Goal: Task Accomplishment & Management: Use online tool/utility

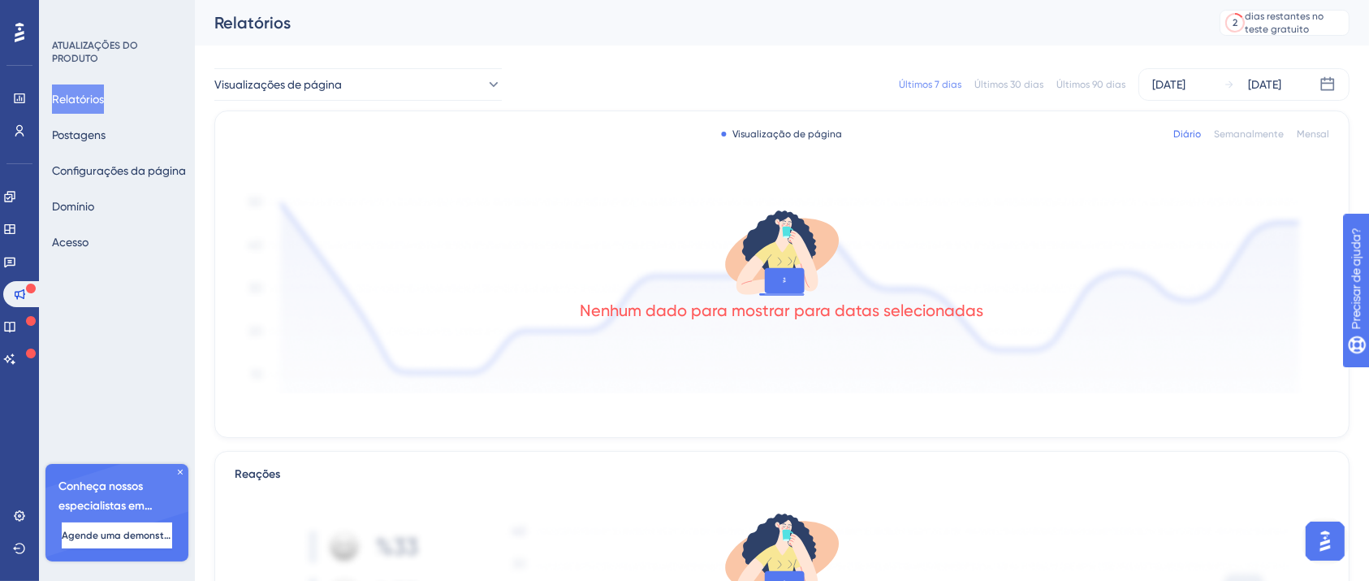
click at [140, 138] on div "Relatórios Postagens Configurações da página [PERSON_NAME]" at bounding box center [118, 170] width 132 height 172
click at [106, 133] on font "Postagens" at bounding box center [79, 134] width 54 height 13
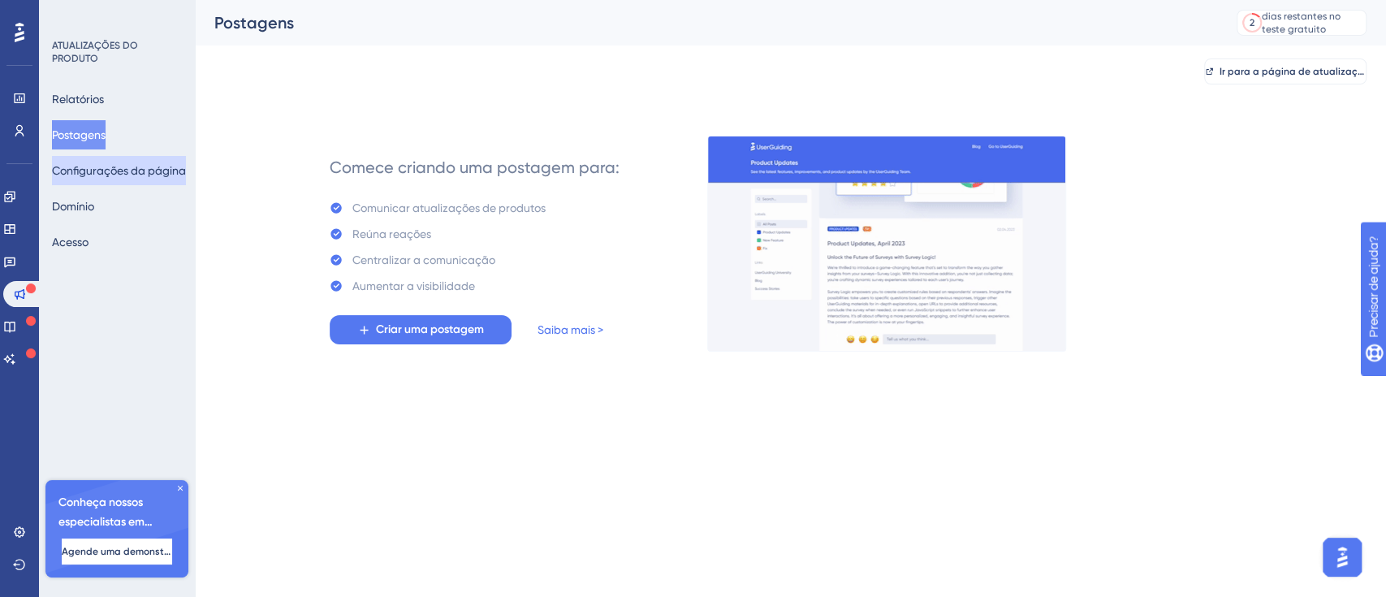
click at [140, 161] on font "Configurações da página" at bounding box center [119, 170] width 134 height 19
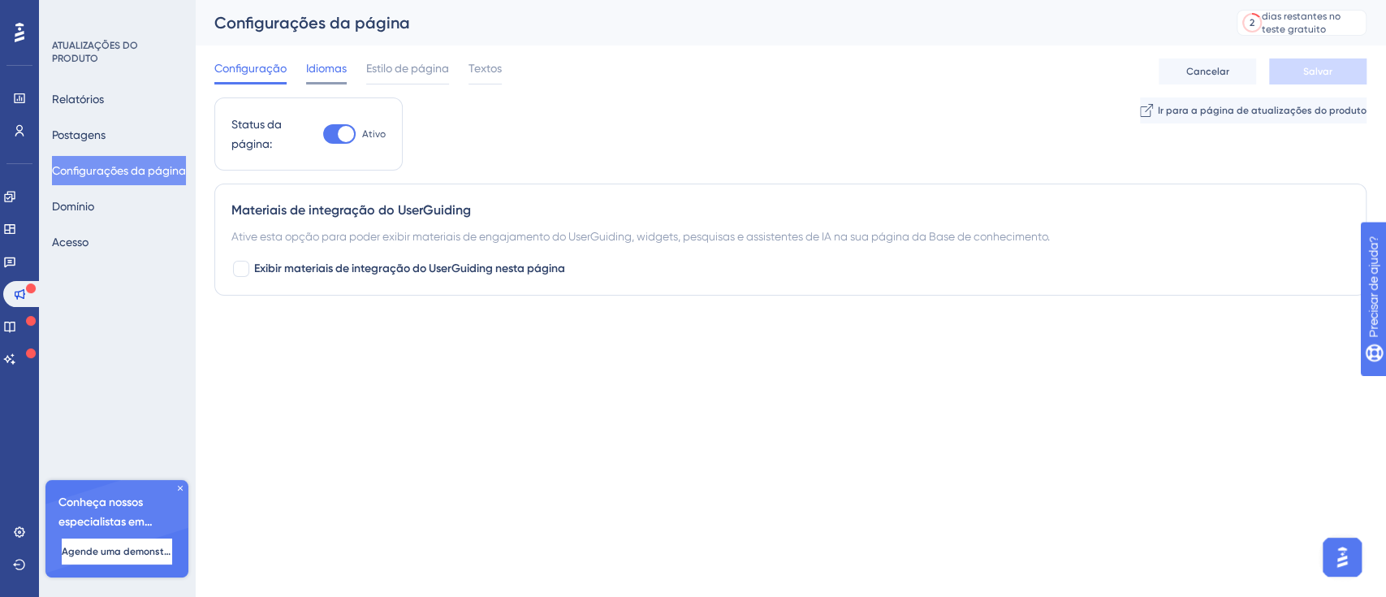
click at [335, 66] on font "Idiomas" at bounding box center [326, 68] width 41 height 13
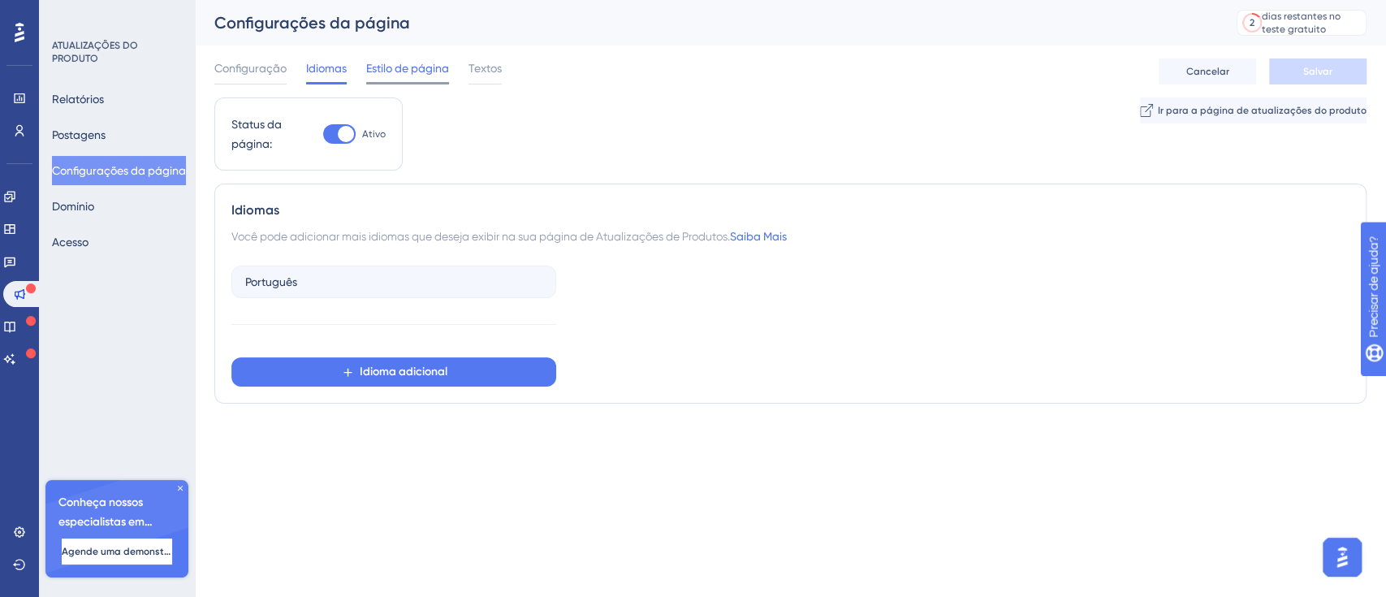
click at [387, 66] on font "Estilo de página" at bounding box center [407, 68] width 83 height 13
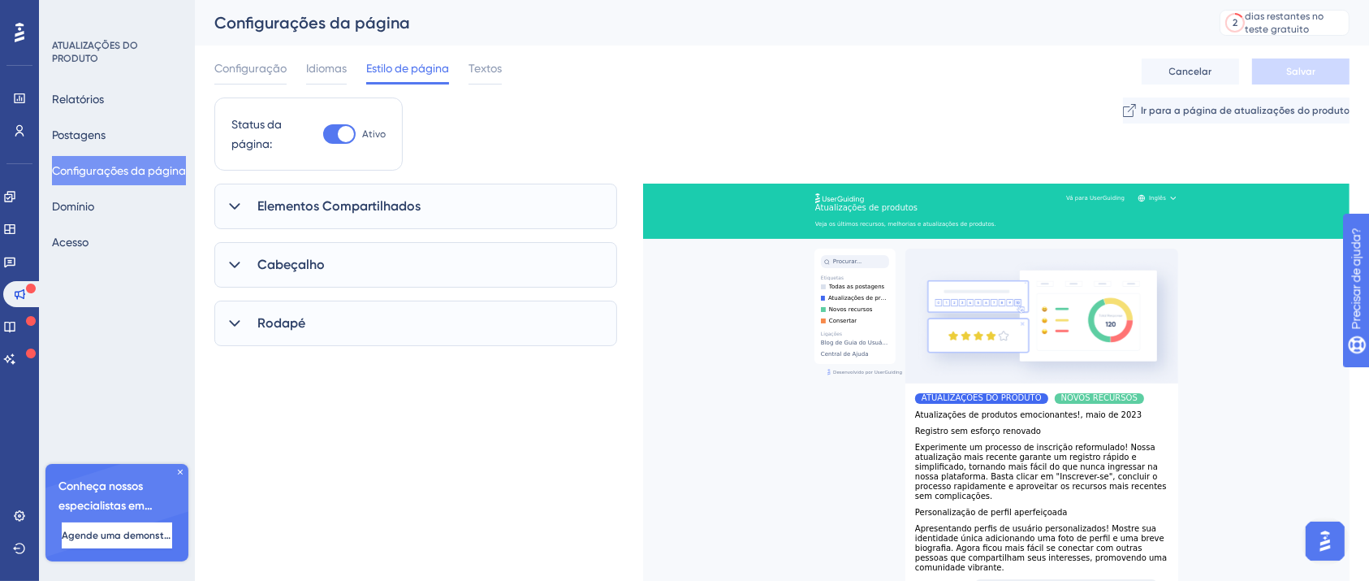
click at [463, 63] on div "Configuração Idiomas Estilo de página Textos" at bounding box center [357, 71] width 287 height 26
click at [343, 205] on font "Elementos Compartilhados" at bounding box center [338, 205] width 163 height 15
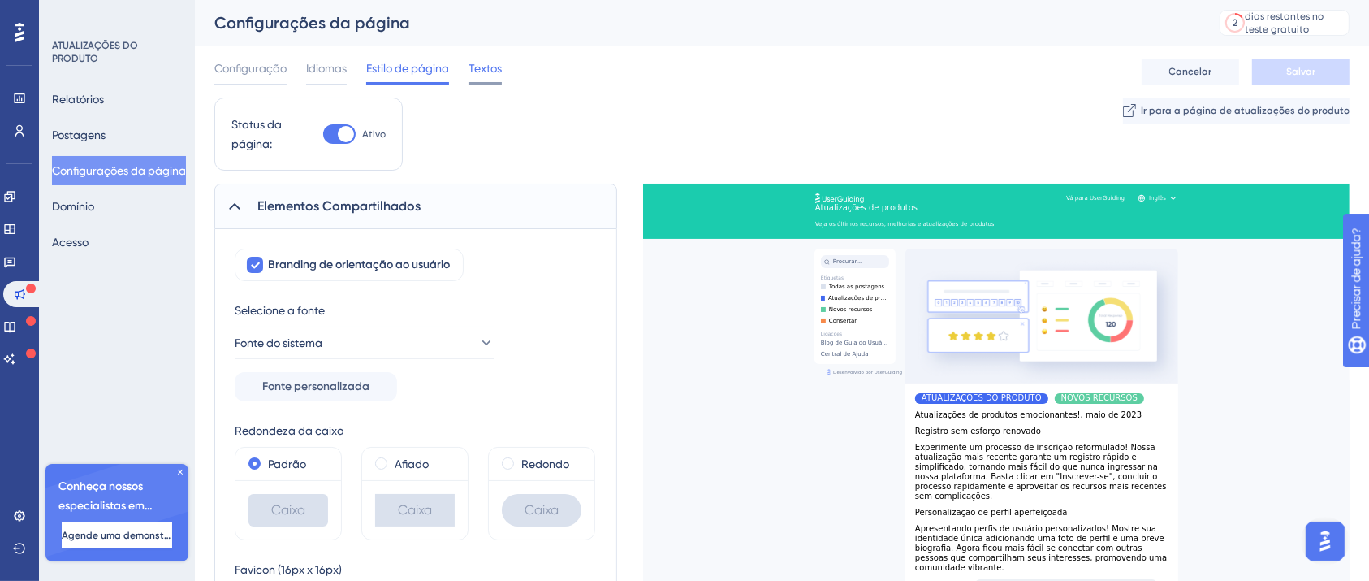
click at [477, 62] on font "Textos" at bounding box center [484, 68] width 33 height 13
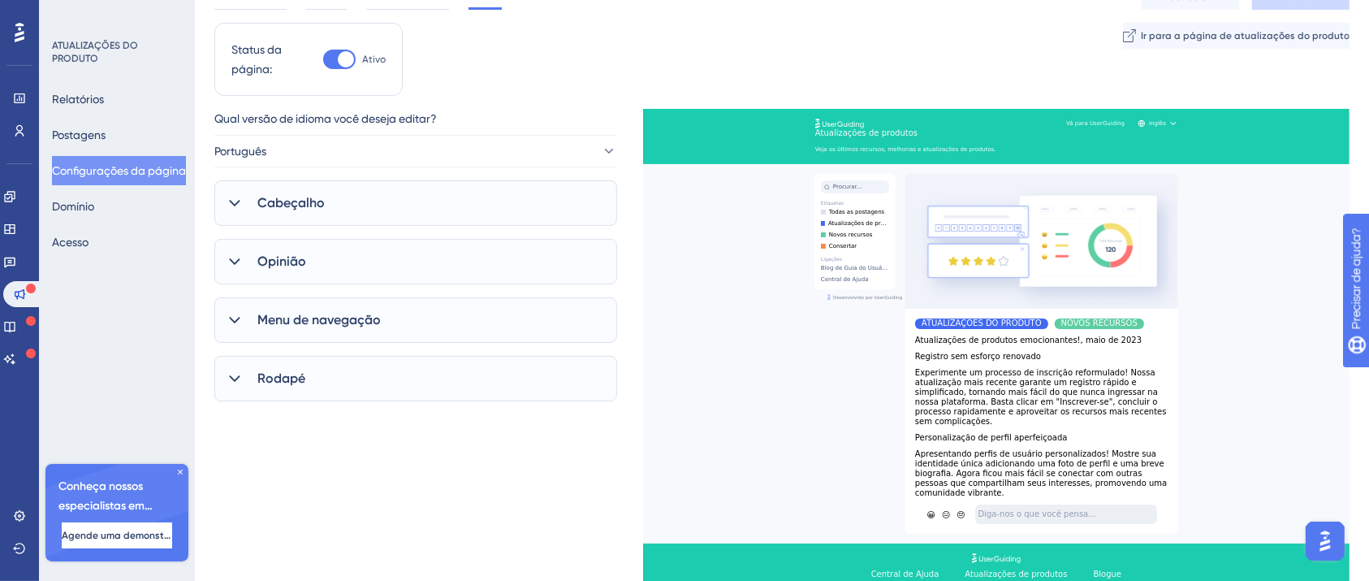
scroll to position [108, 0]
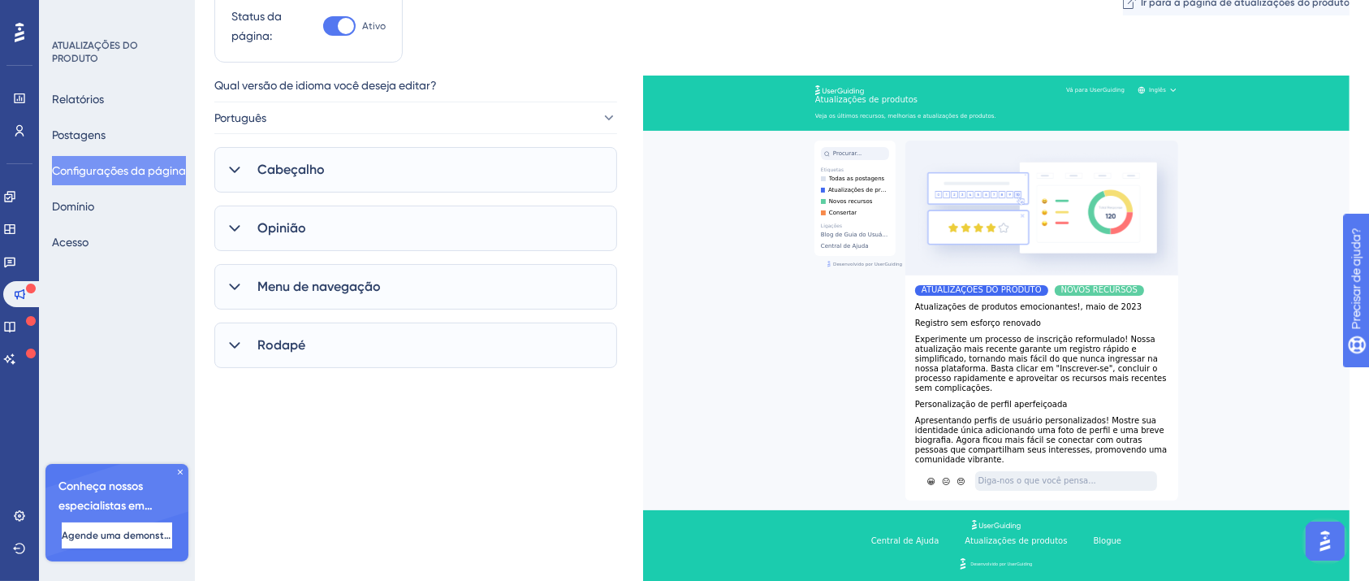
click at [381, 283] on font "Menu de navegação" at bounding box center [318, 285] width 123 height 15
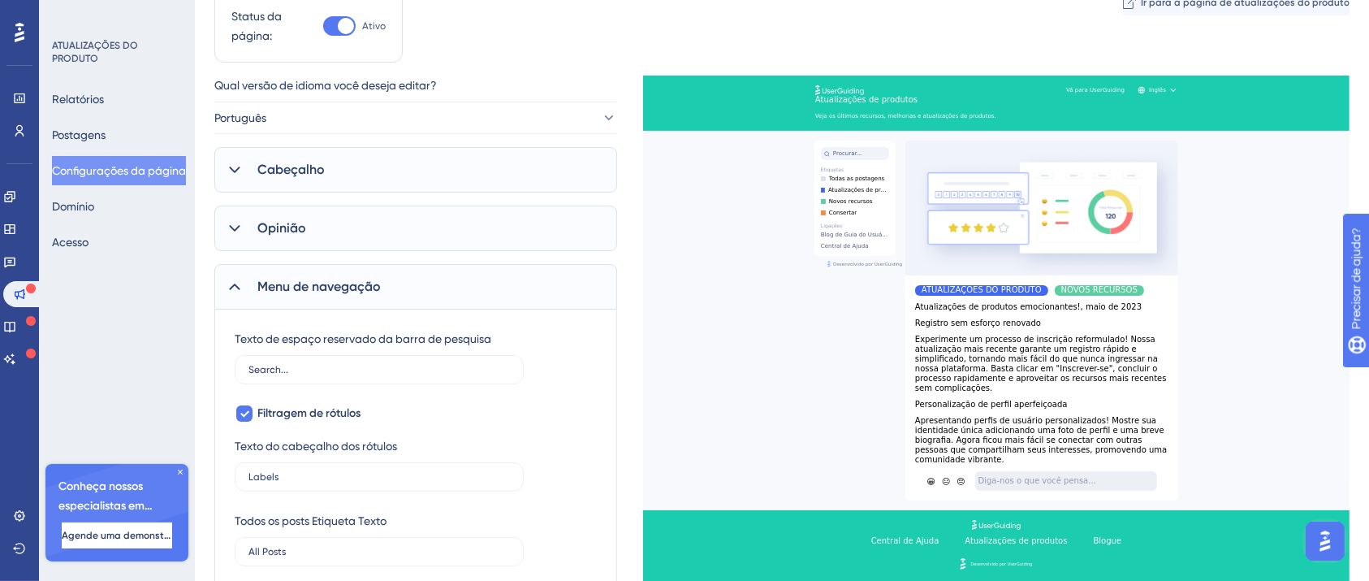
click at [124, 211] on div "Relatórios Postagens Configurações da página [PERSON_NAME]" at bounding box center [118, 170] width 132 height 172
click at [94, 207] on button "Domínio" at bounding box center [73, 206] width 42 height 29
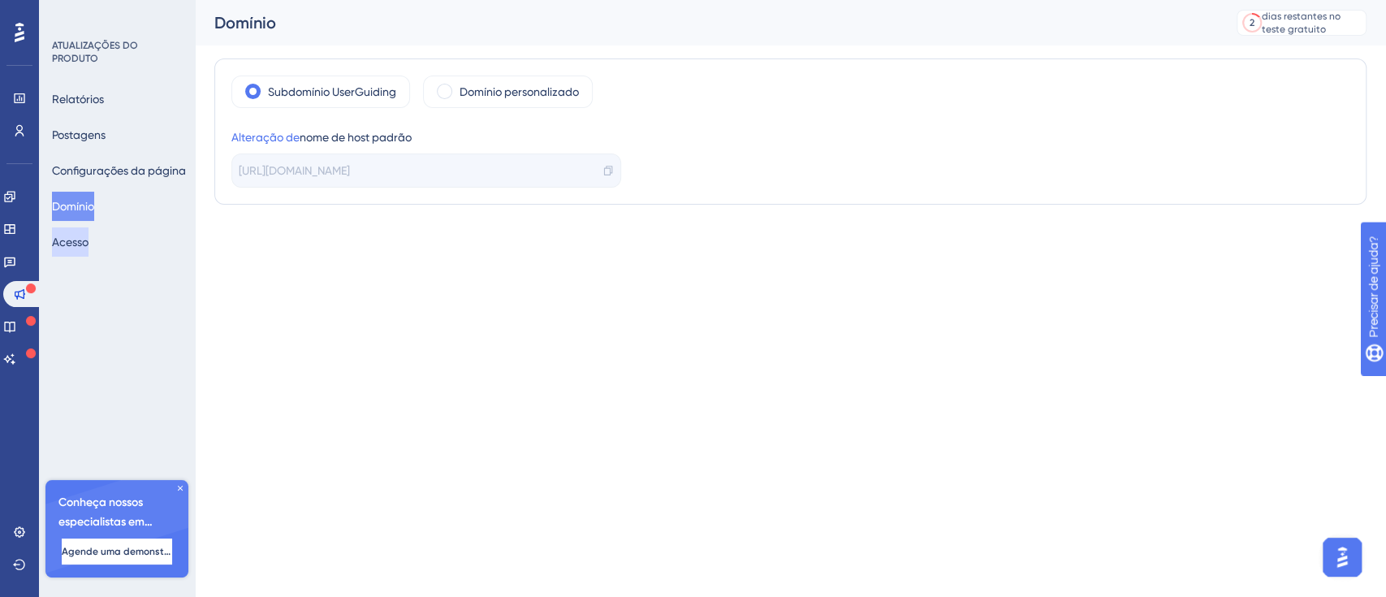
click at [89, 240] on button "Acesso" at bounding box center [70, 241] width 37 height 29
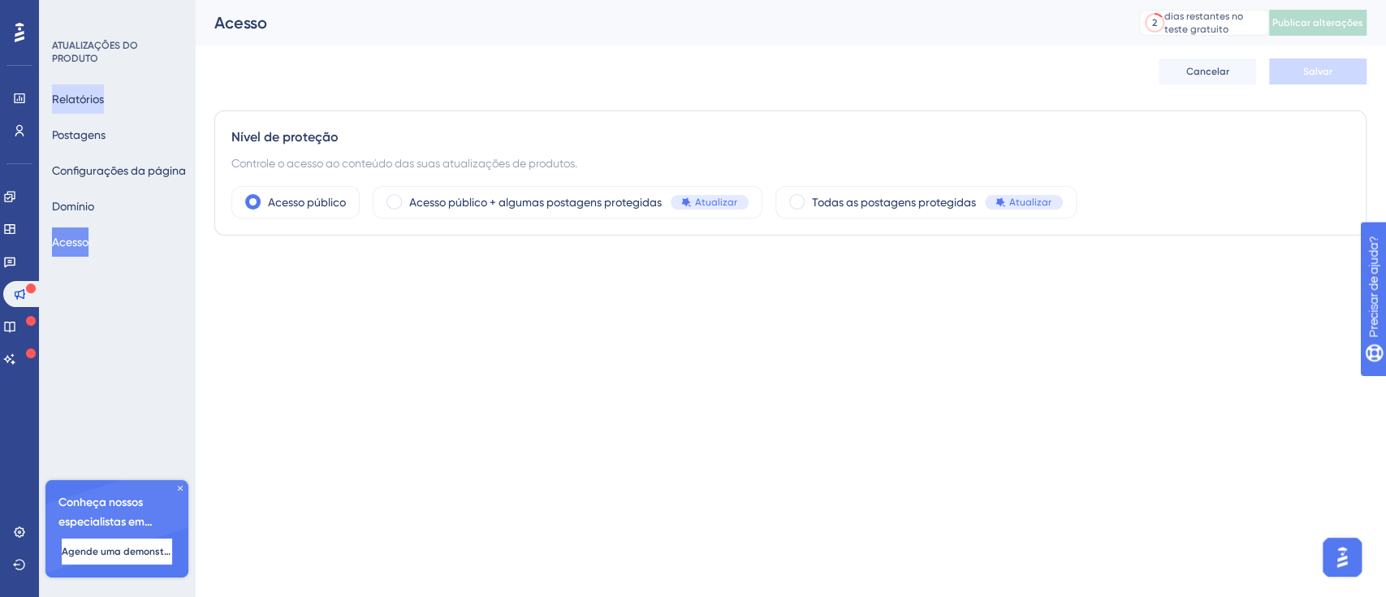
click at [102, 88] on button "Relatórios" at bounding box center [78, 98] width 52 height 29
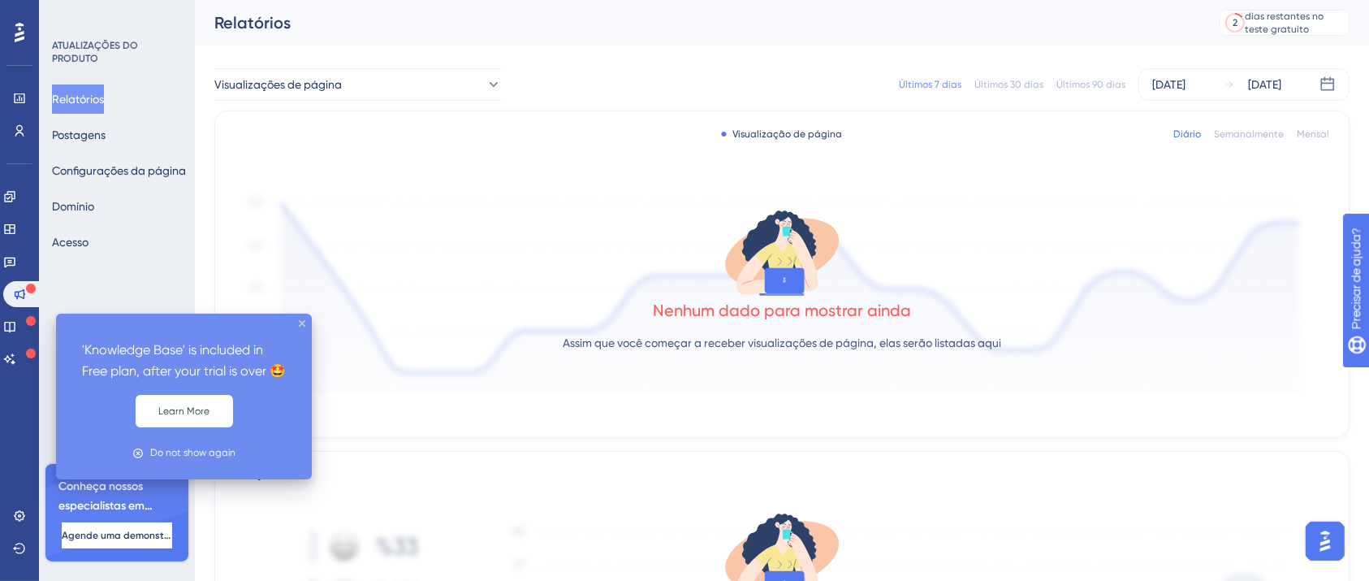
click at [32, 318] on icon at bounding box center [31, 321] width 10 height 10
click at [30, 318] on icon at bounding box center [31, 321] width 10 height 10
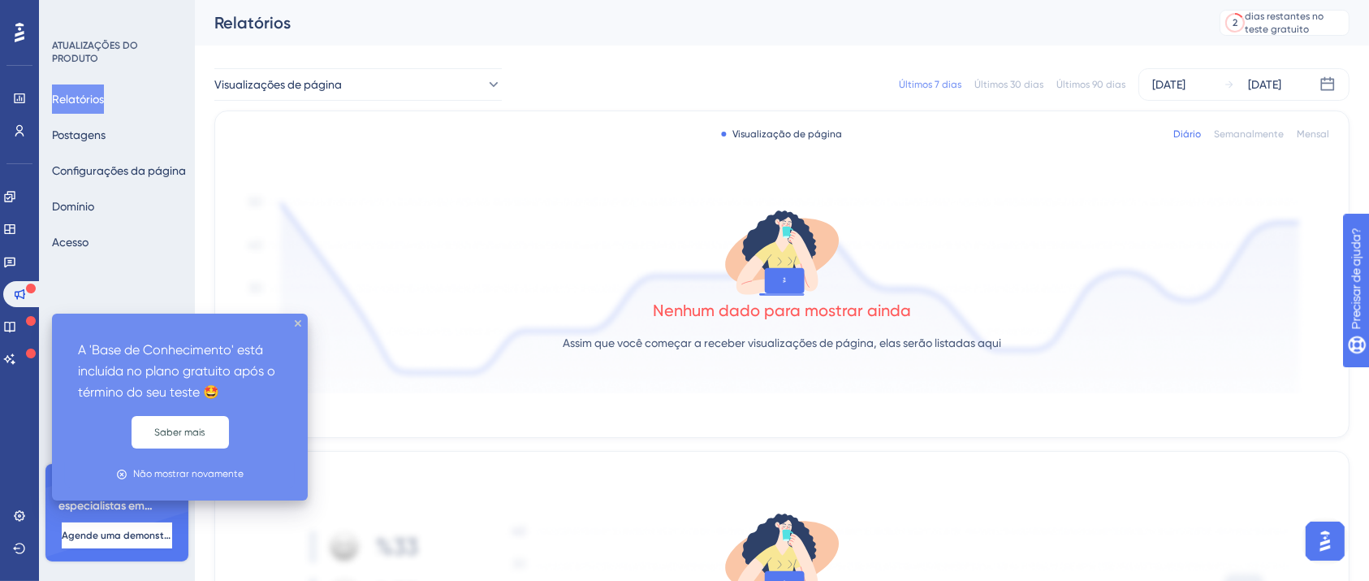
click at [28, 318] on icon at bounding box center [31, 321] width 10 height 10
click at [16, 325] on icon at bounding box center [9, 326] width 13 height 13
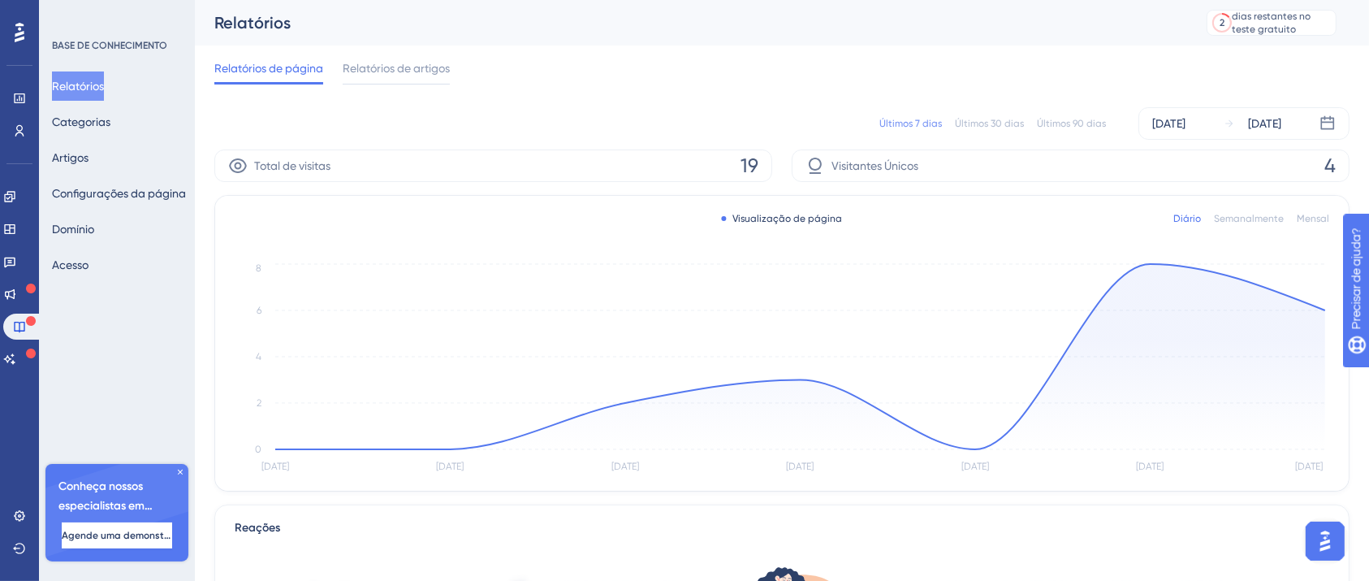
click at [181, 473] on icon at bounding box center [180, 472] width 10 height 10
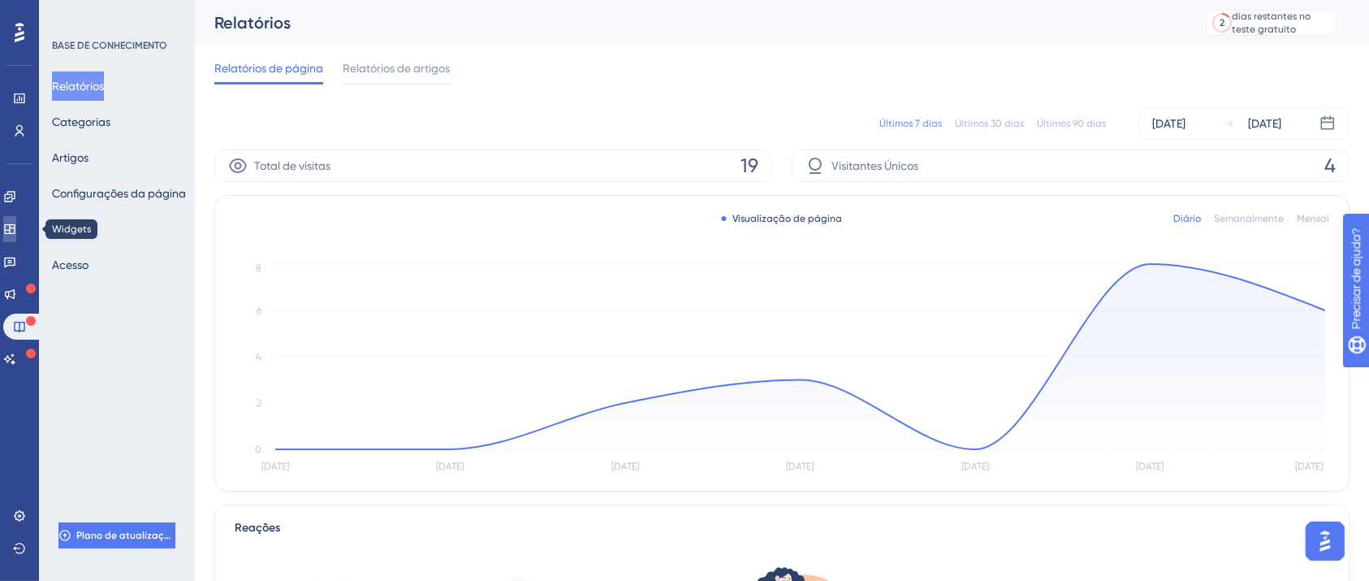
click at [16, 239] on link at bounding box center [9, 229] width 13 height 26
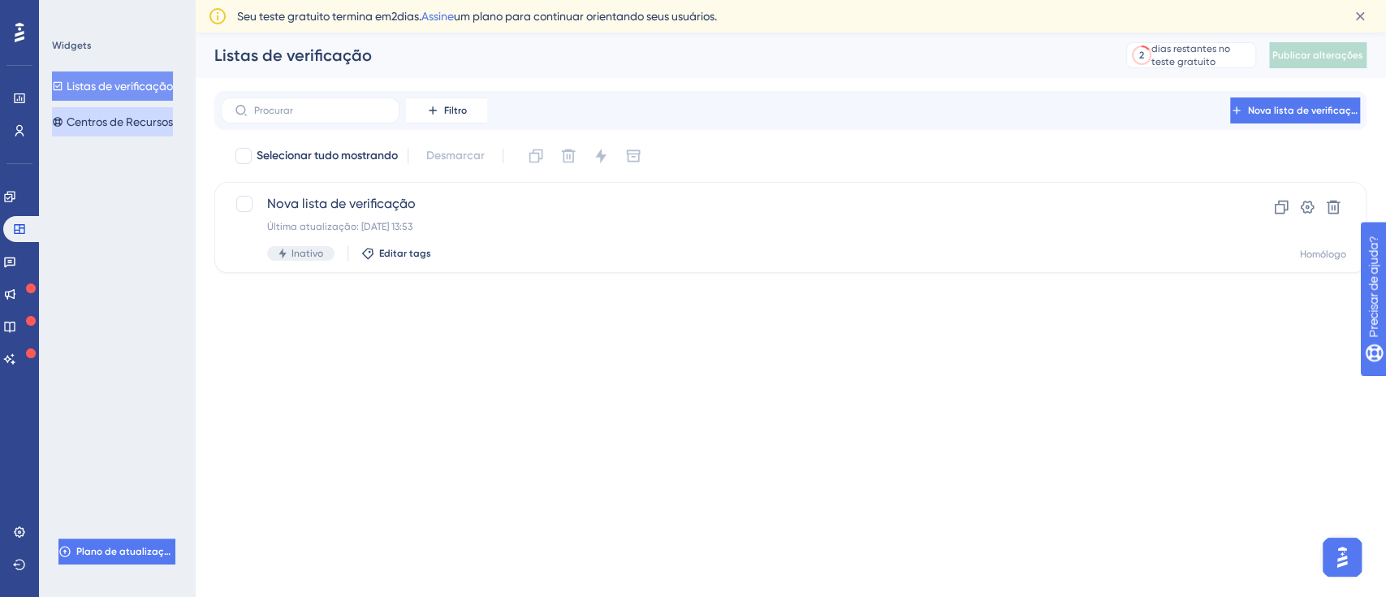
click at [146, 126] on font "Centros de Recursos" at bounding box center [120, 121] width 106 height 13
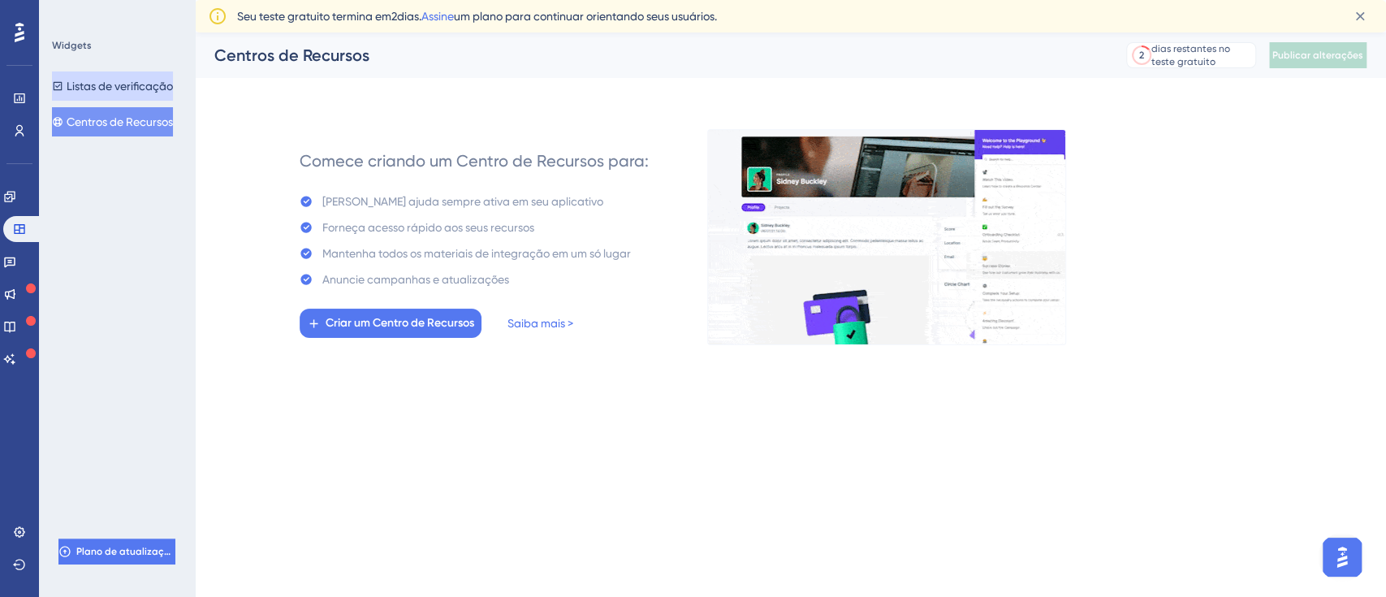
click at [136, 76] on font "Listas de verificação" at bounding box center [120, 85] width 106 height 19
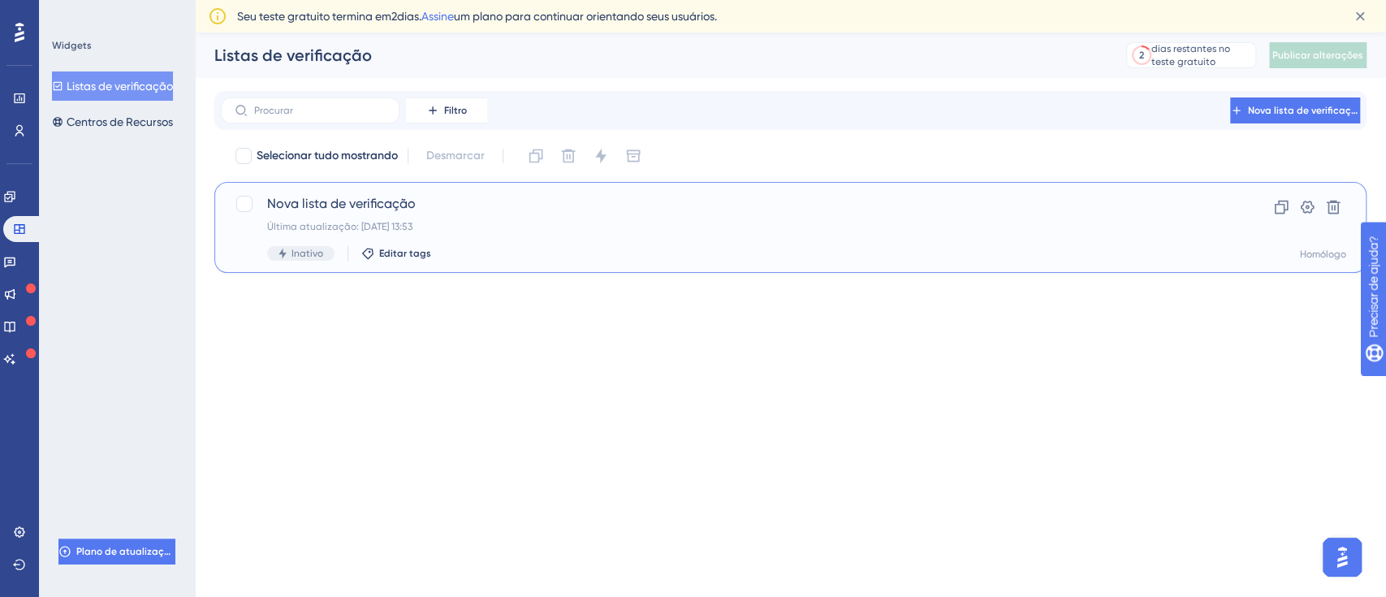
click at [353, 204] on font "Nova lista de verificação" at bounding box center [341, 203] width 149 height 15
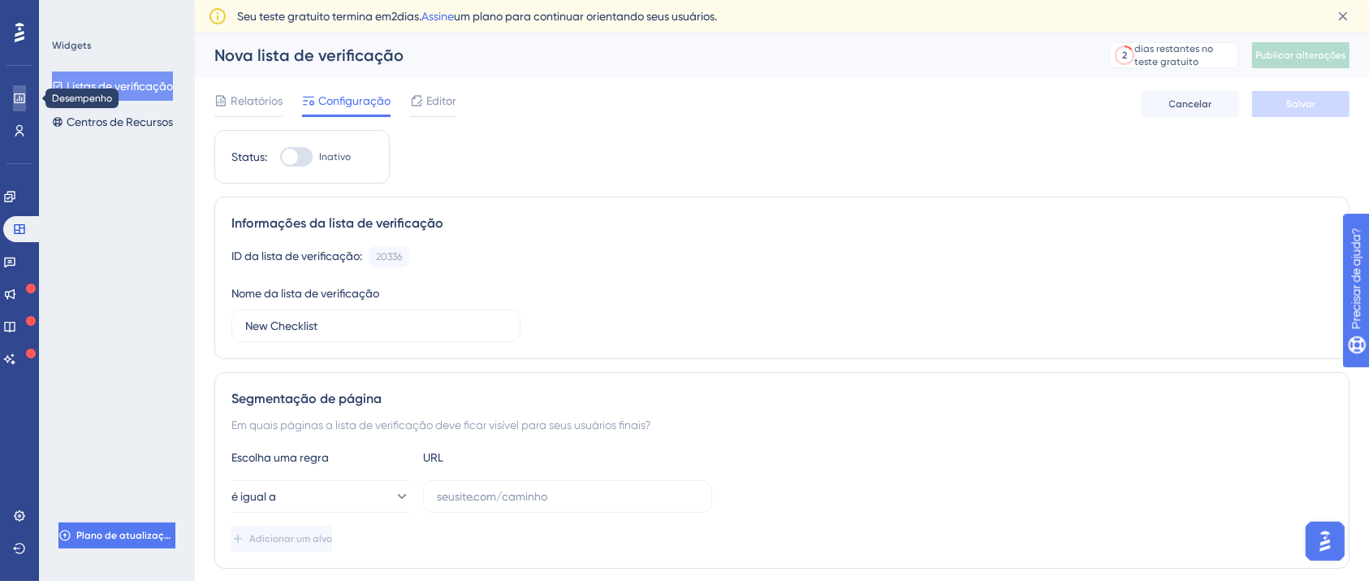
click at [21, 104] on icon at bounding box center [19, 98] width 13 height 13
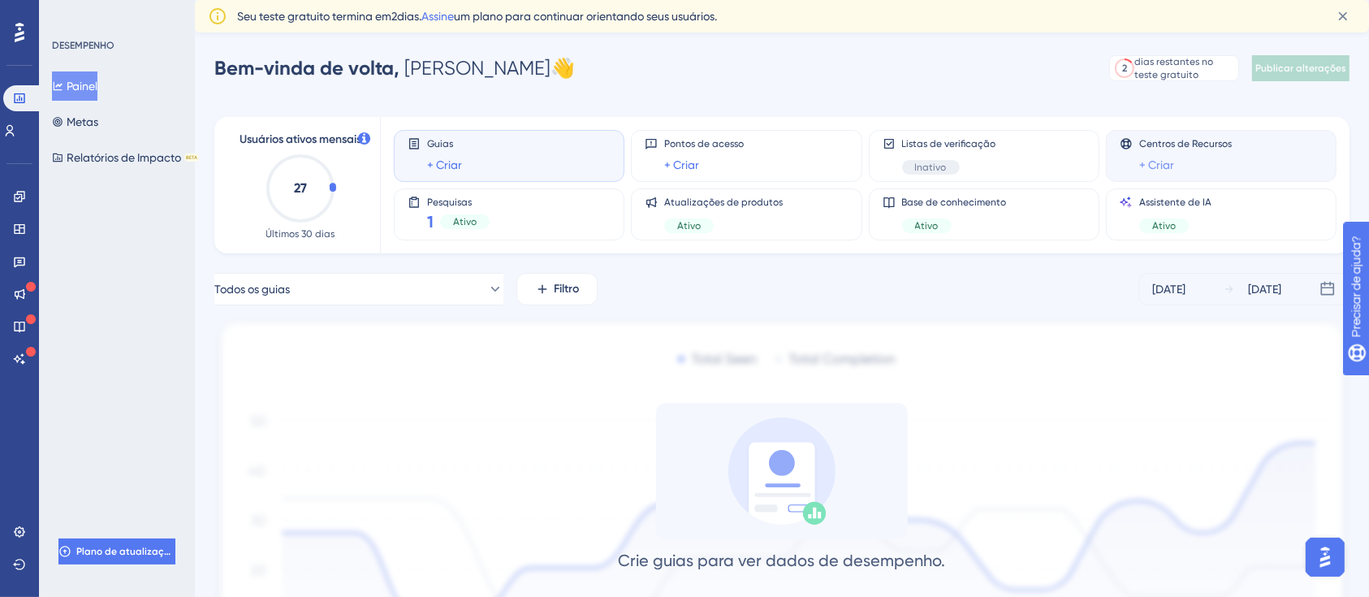
click at [1167, 162] on font "+ Criar" at bounding box center [1156, 164] width 35 height 13
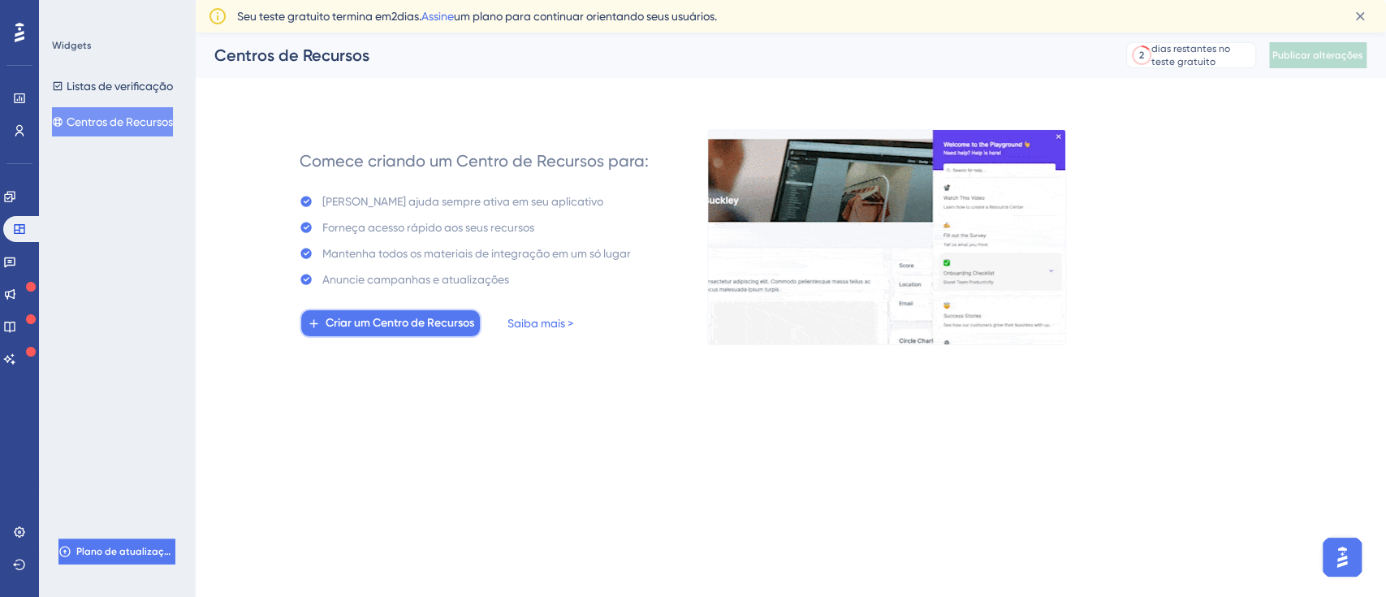
click at [383, 324] on font "Criar um Centro de Recursos" at bounding box center [400, 323] width 149 height 14
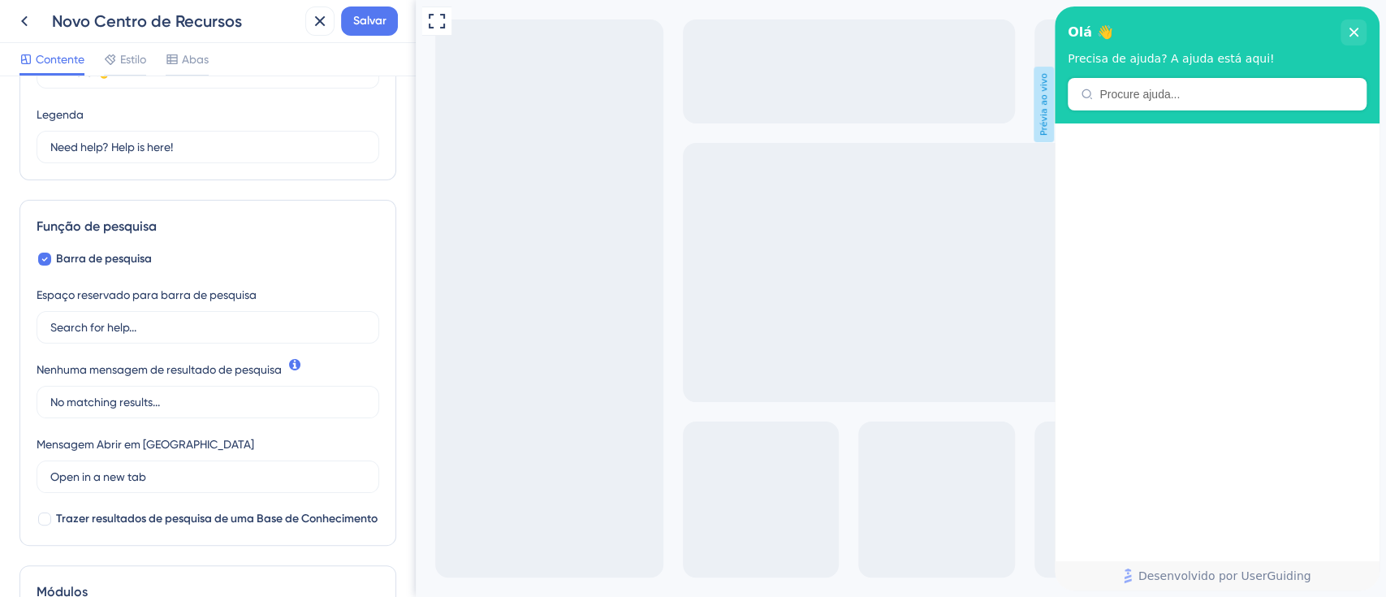
scroll to position [310, 0]
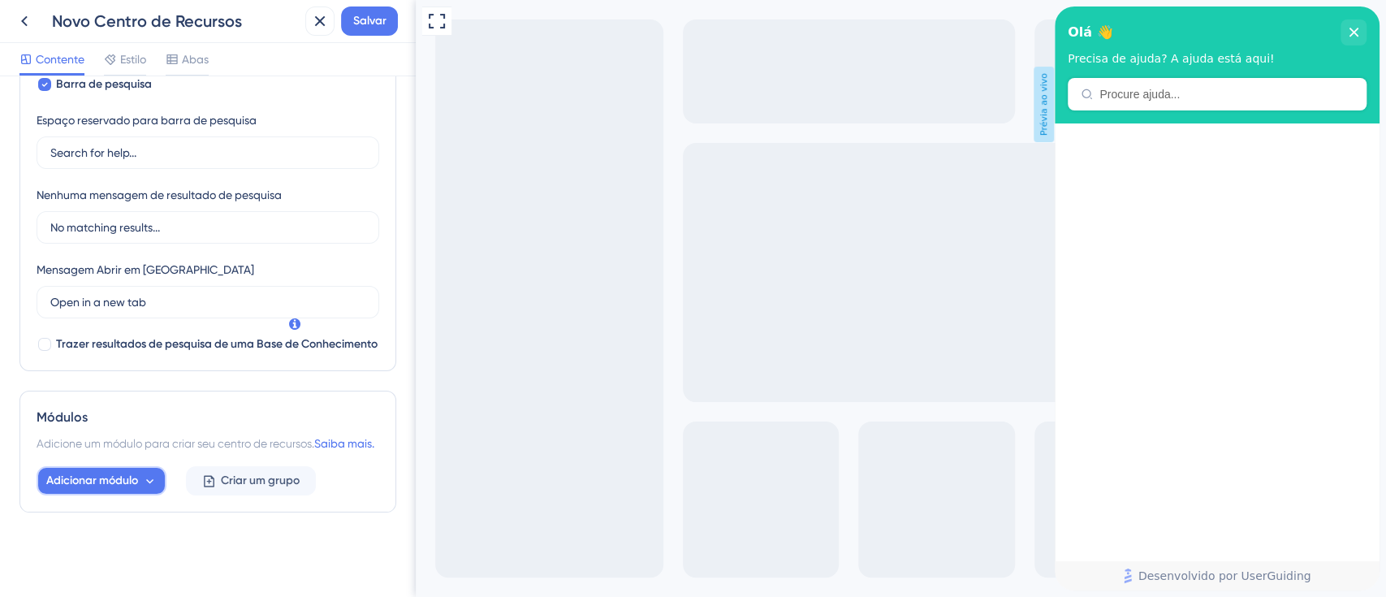
click at [160, 482] on button "Adicionar módulo" at bounding box center [102, 480] width 130 height 29
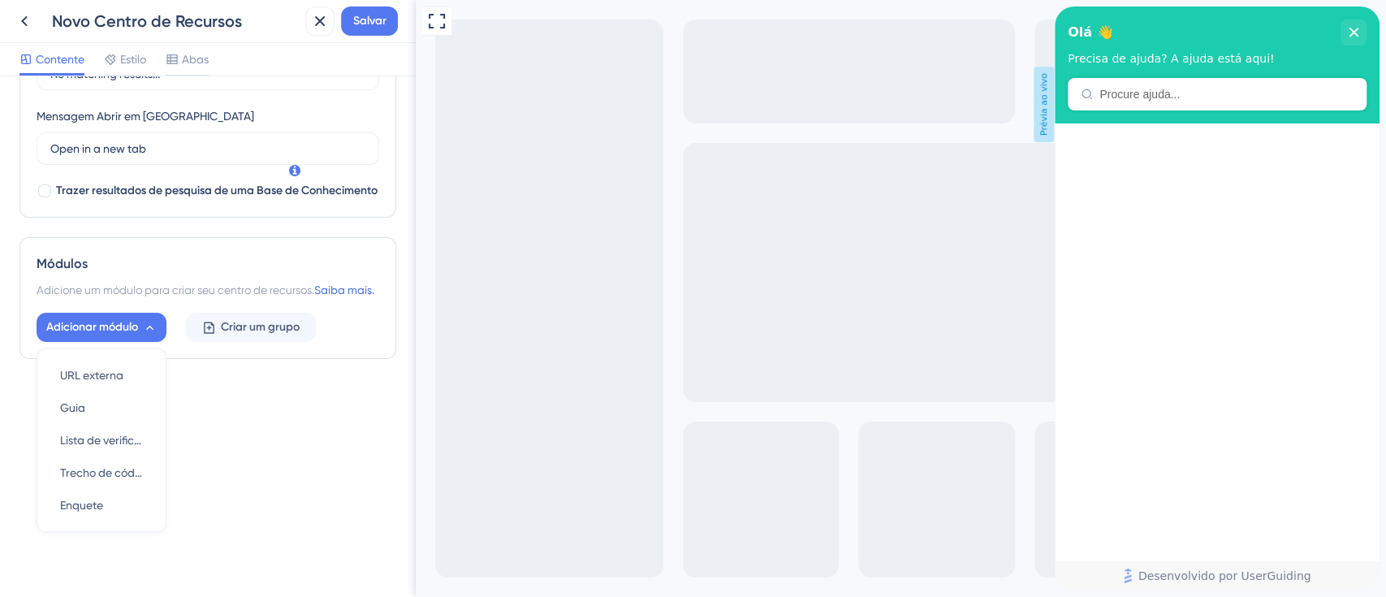
click at [272, 450] on div "Cabeçalho do Centro de Recursos Título Hi There 👋 17 Olá 👋 Legenda Need help? H…" at bounding box center [208, 336] width 416 height 520
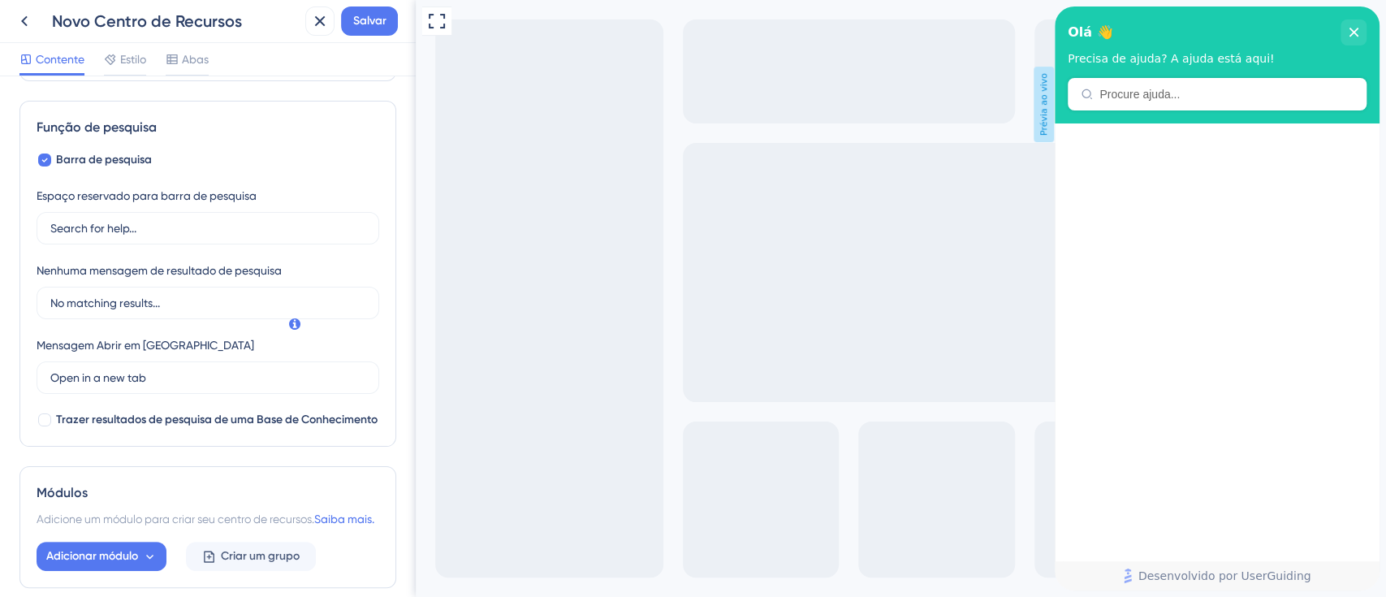
scroll to position [0, 0]
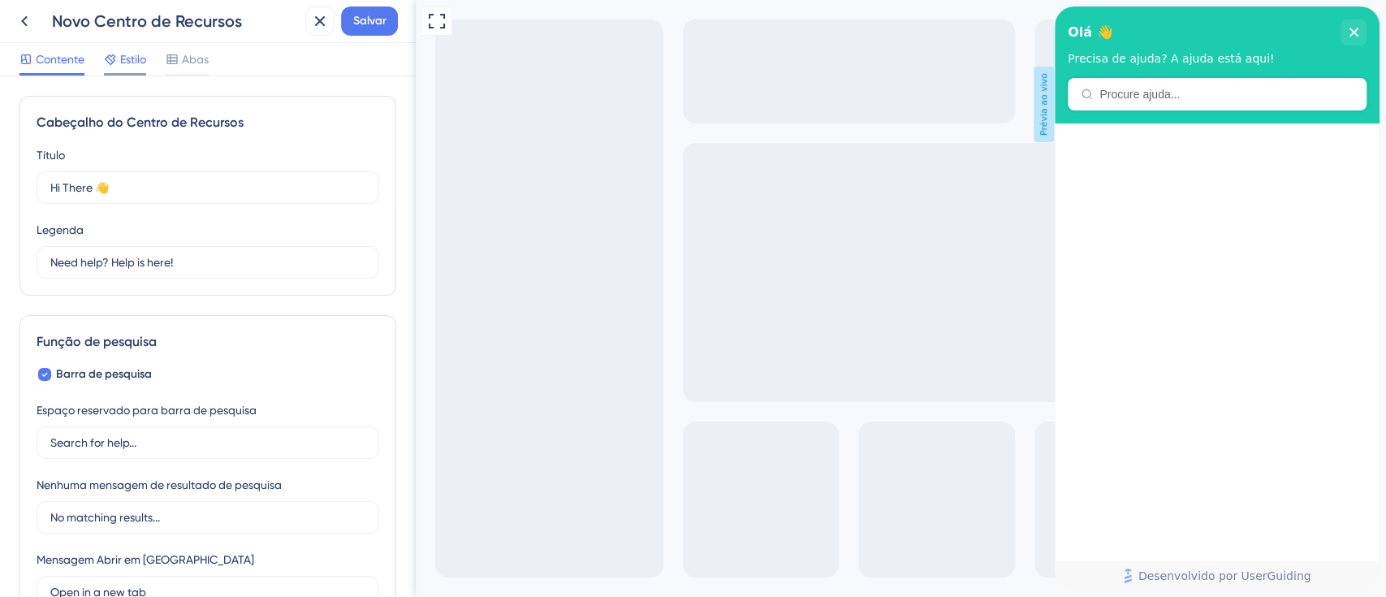
click at [129, 61] on font "Estilo" at bounding box center [133, 59] width 26 height 13
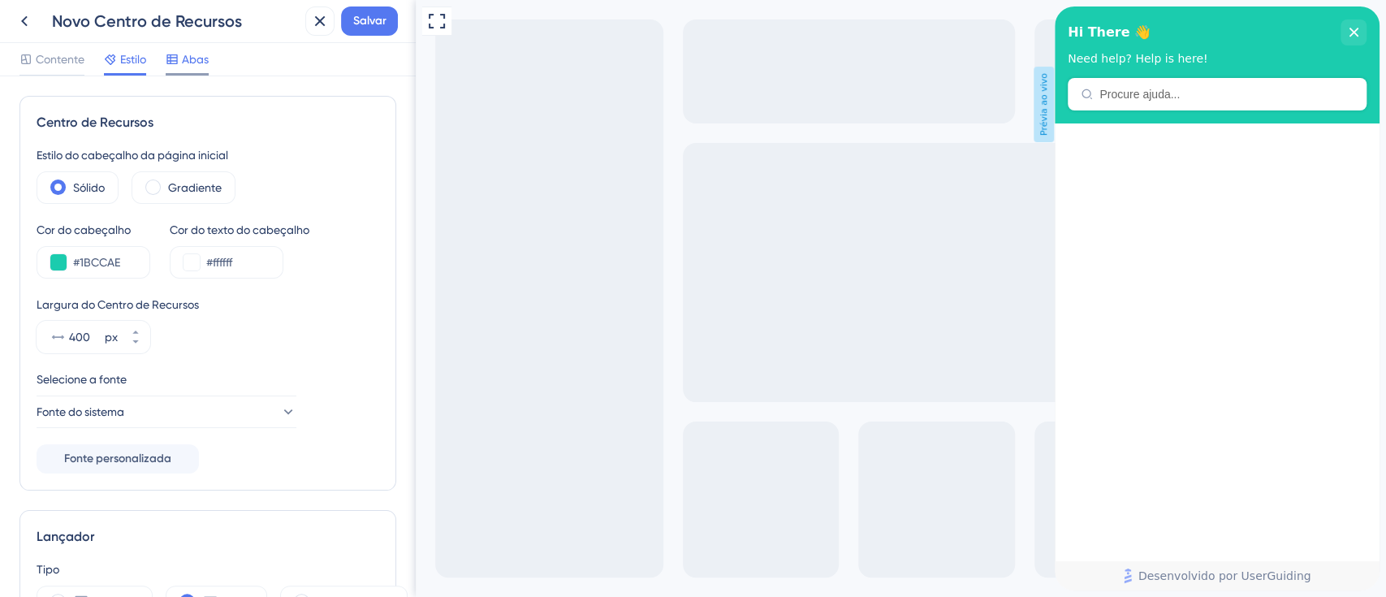
click at [175, 68] on div at bounding box center [172, 59] width 13 height 19
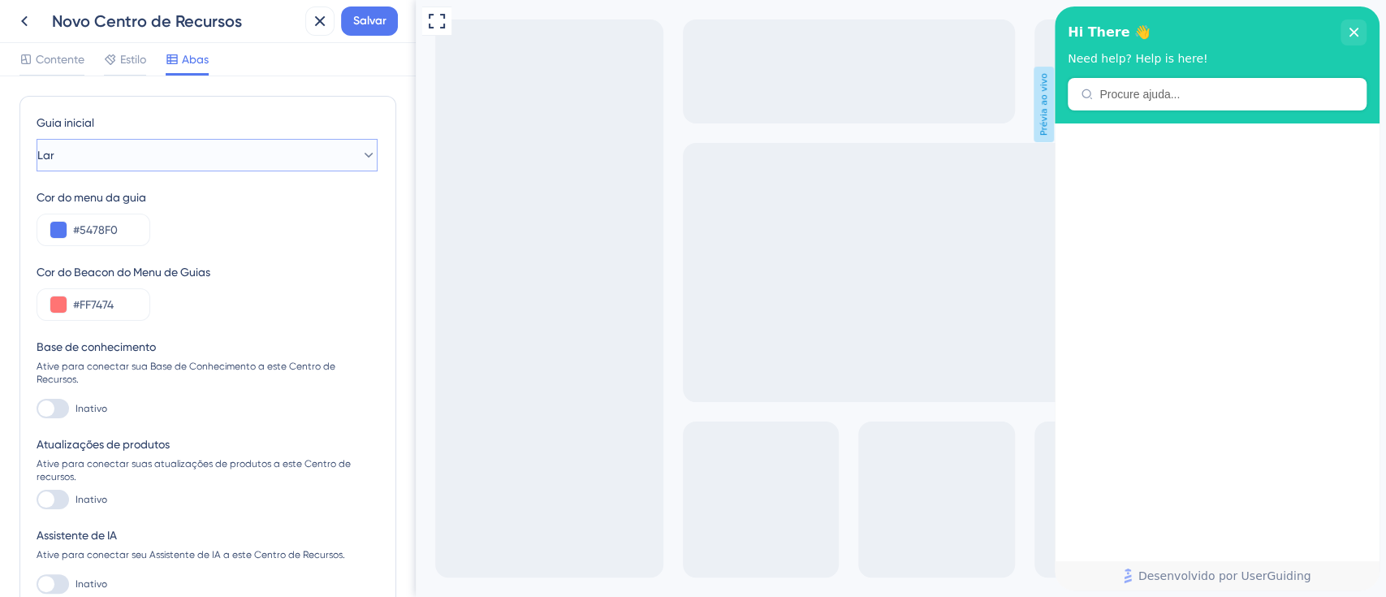
click at [175, 144] on button "Lar" at bounding box center [207, 155] width 341 height 32
click at [50, 66] on font "Contente" at bounding box center [60, 59] width 49 height 13
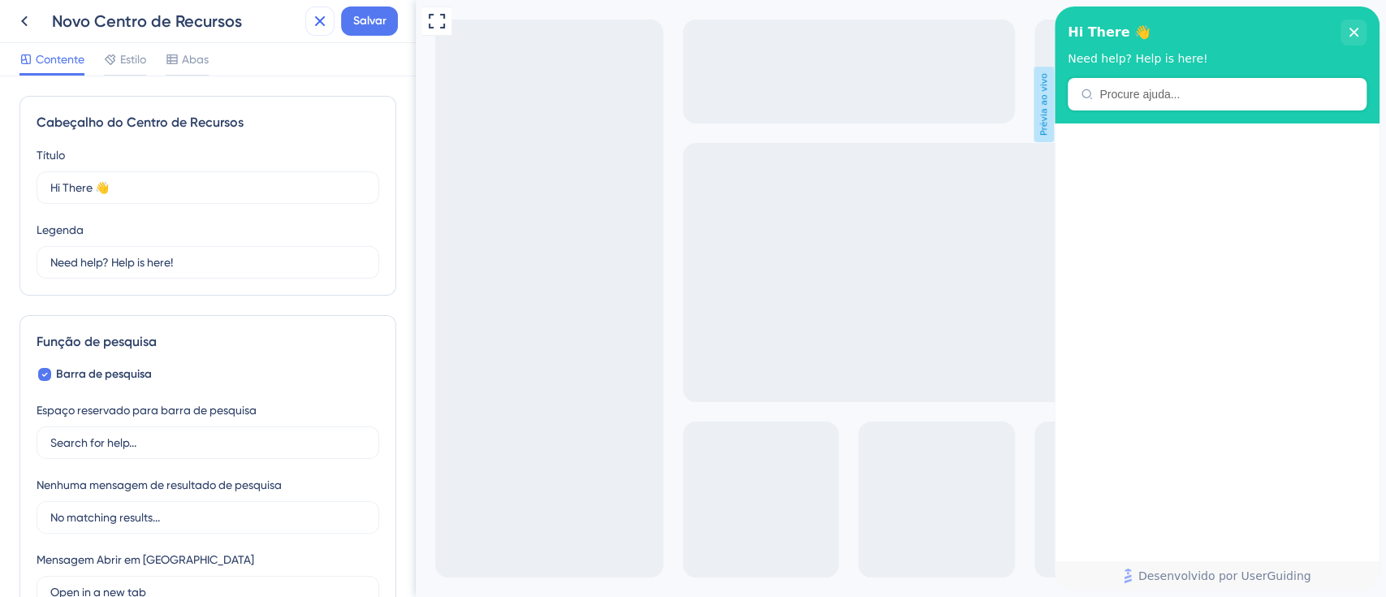
click at [316, 23] on icon at bounding box center [319, 20] width 19 height 19
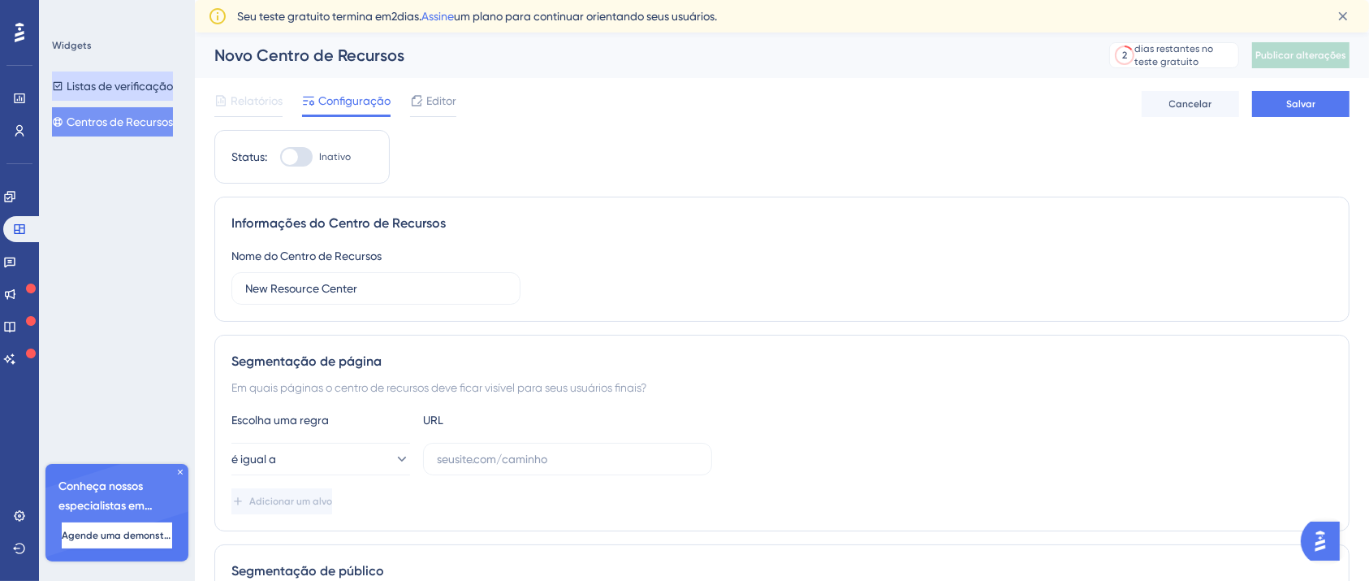
click at [116, 80] on font "Listas de verificação" at bounding box center [120, 86] width 106 height 13
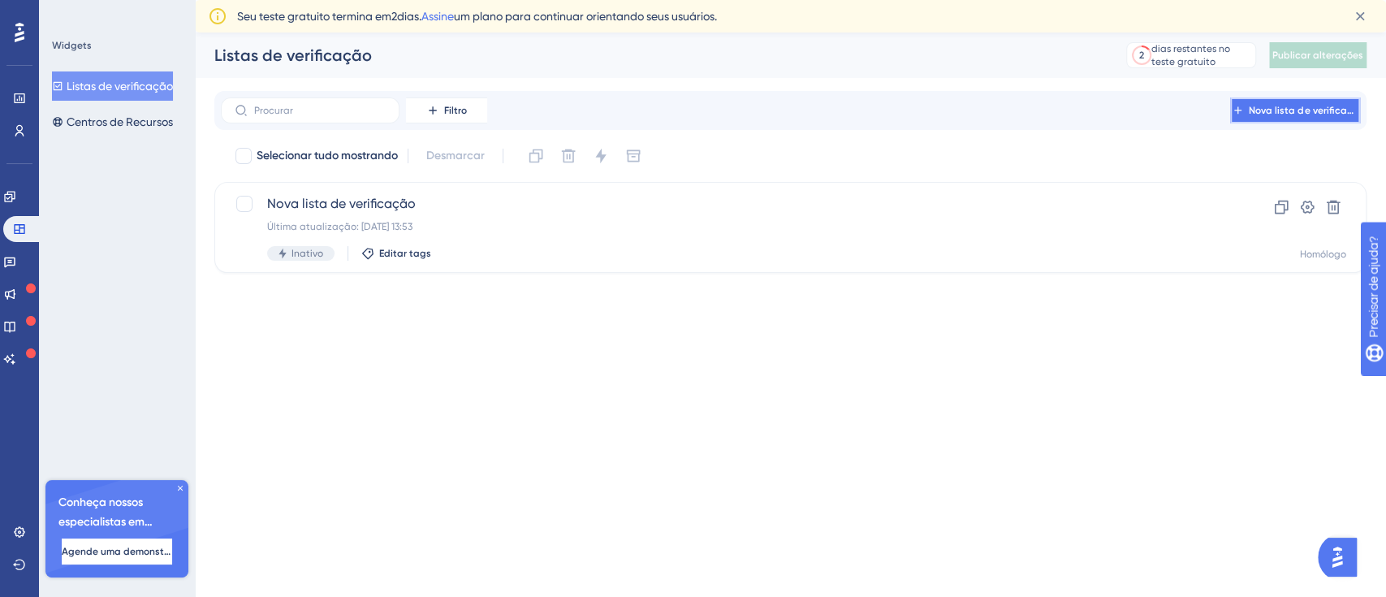
click at [1300, 104] on span "Nova lista de verificação" at bounding box center [1304, 110] width 110 height 13
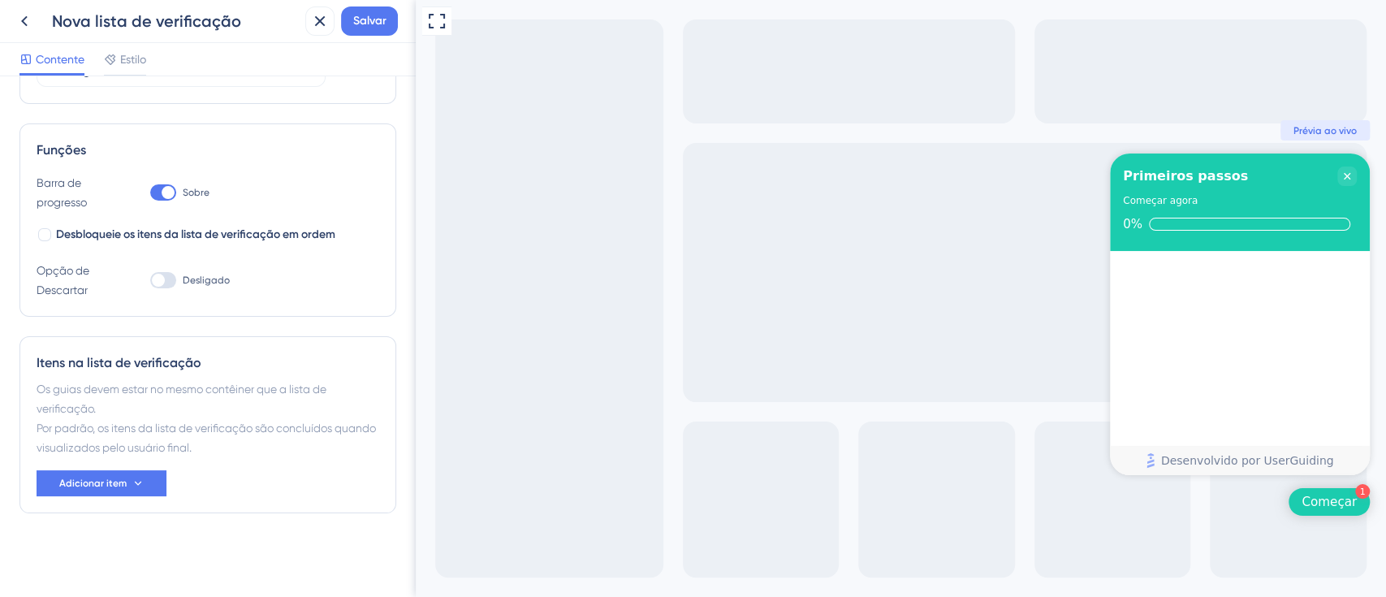
scroll to position [84, 0]
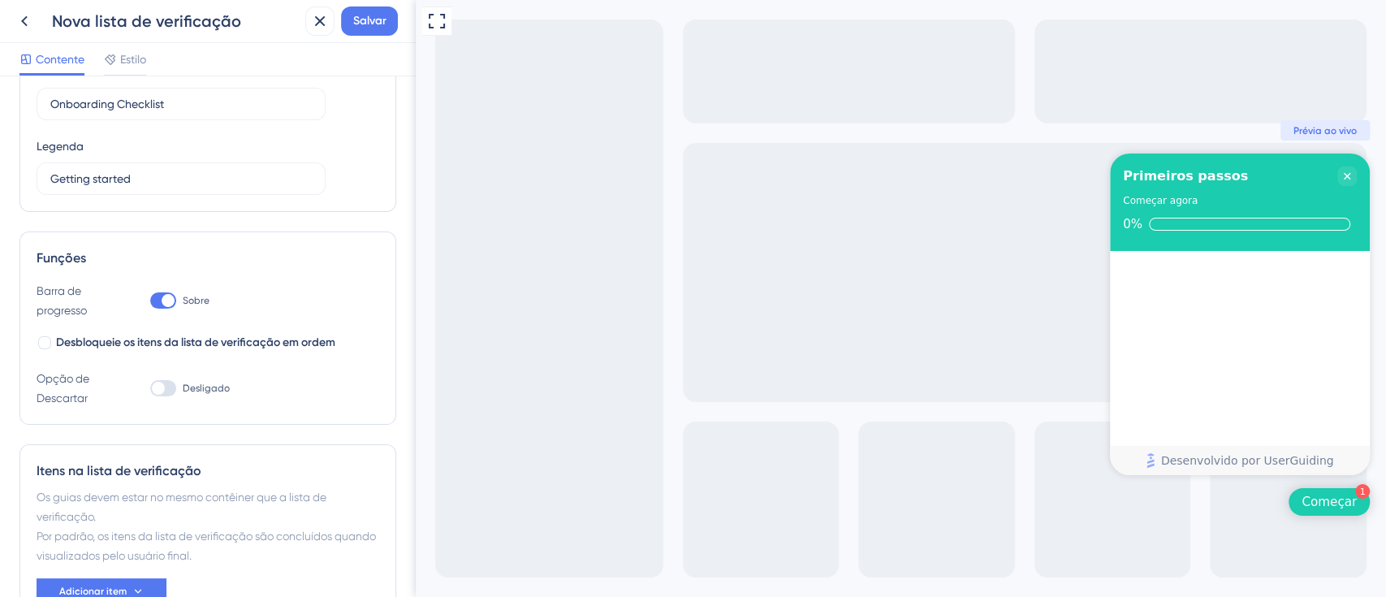
click at [1319, 508] on font "Começar" at bounding box center [1329, 501] width 55 height 15
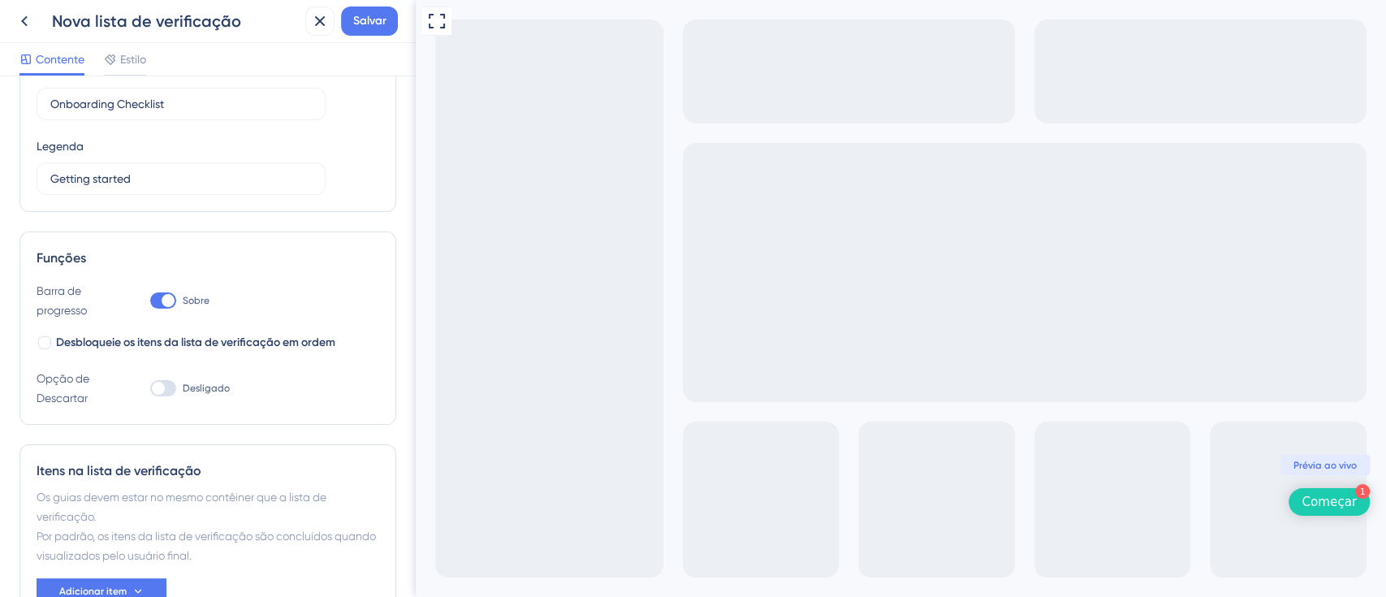
click at [1319, 508] on font "Começar" at bounding box center [1329, 501] width 55 height 15
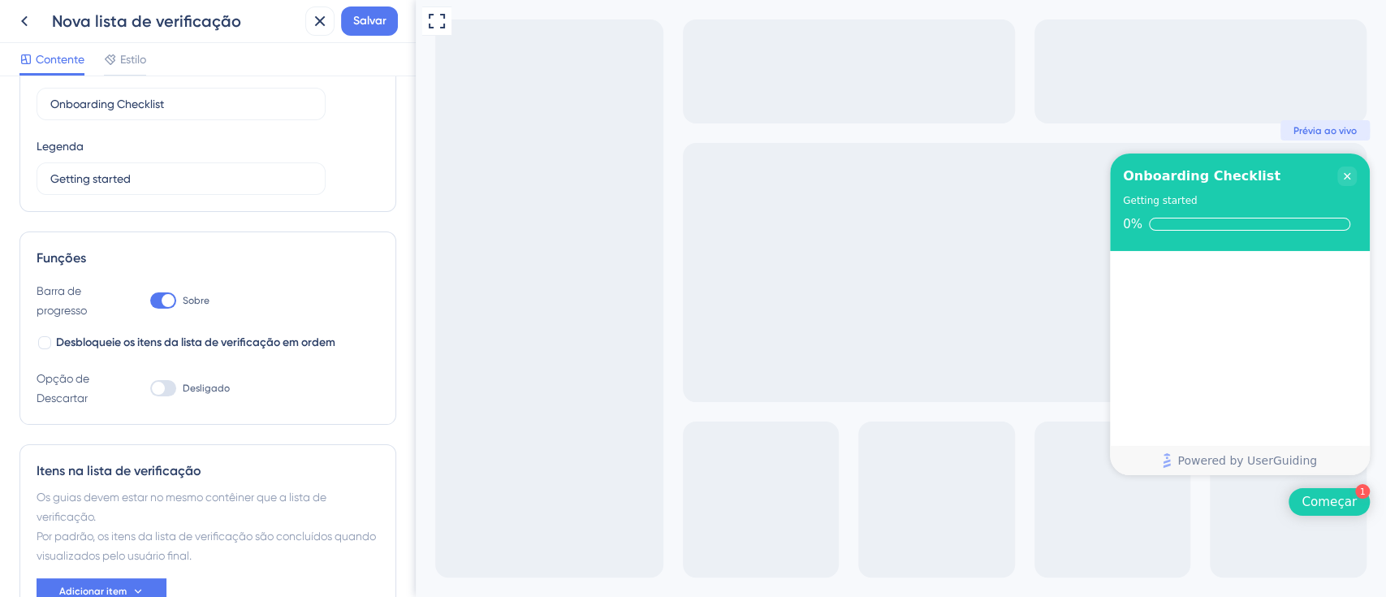
click at [1319, 508] on font "Começar" at bounding box center [1329, 501] width 55 height 15
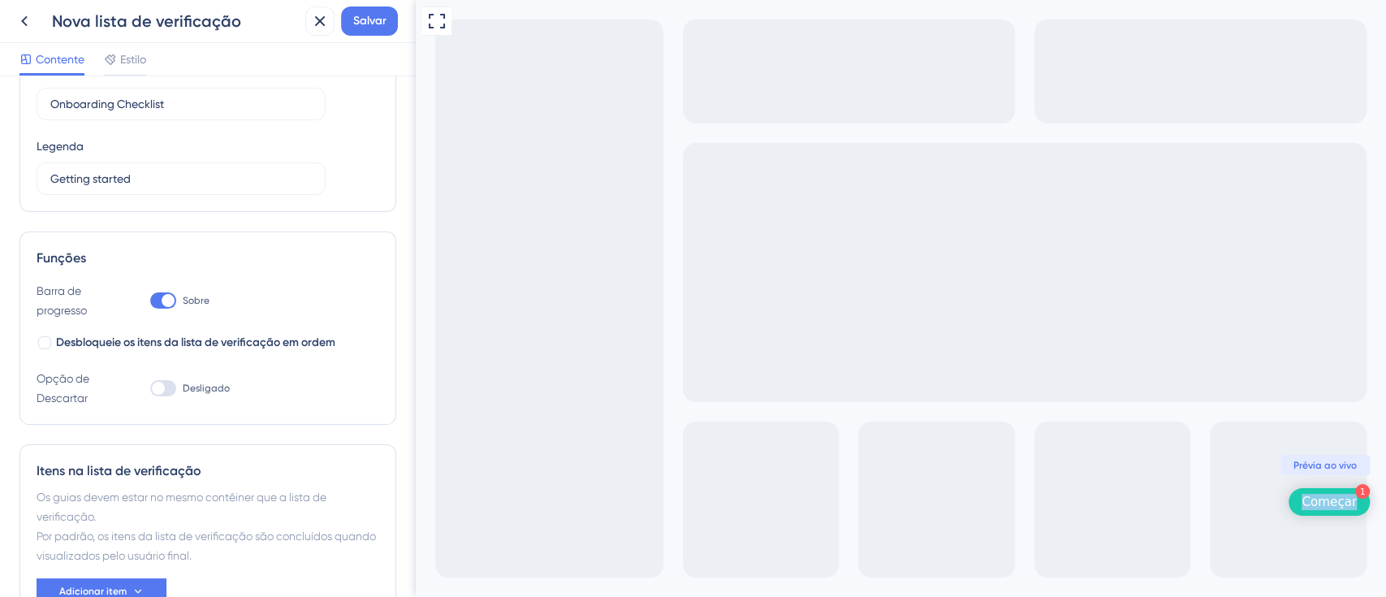
click at [1319, 508] on font "Começar" at bounding box center [1329, 501] width 55 height 15
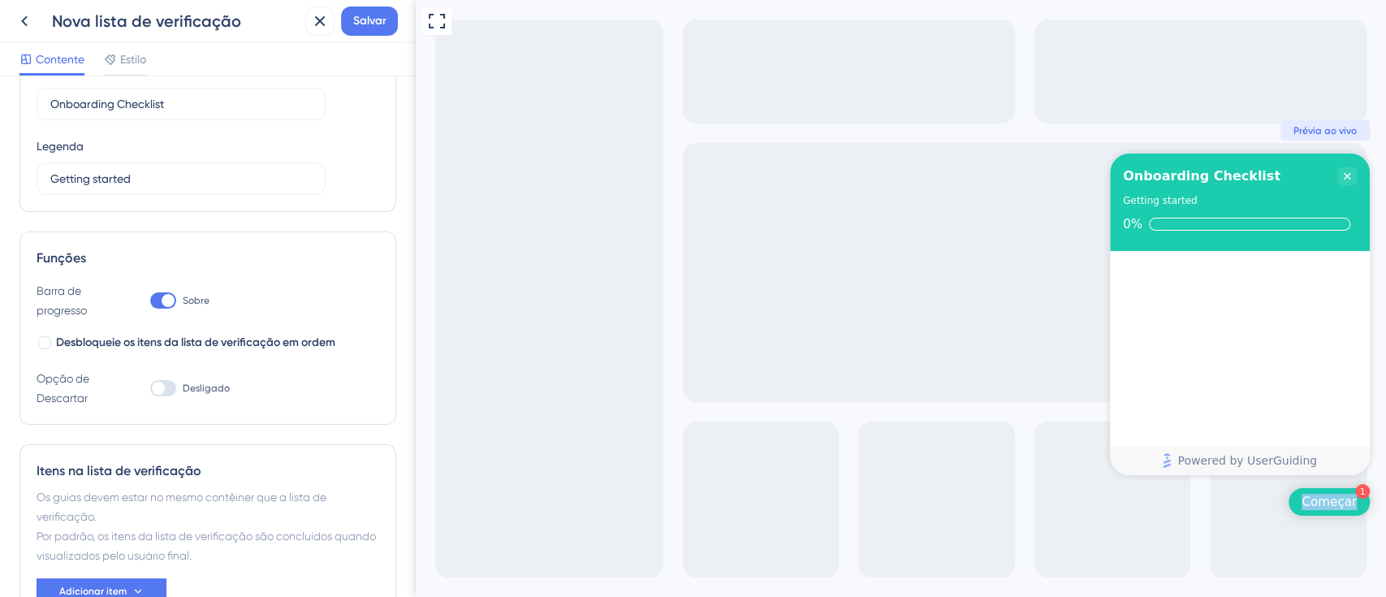
click at [1345, 501] on font "Começar" at bounding box center [1329, 501] width 55 height 15
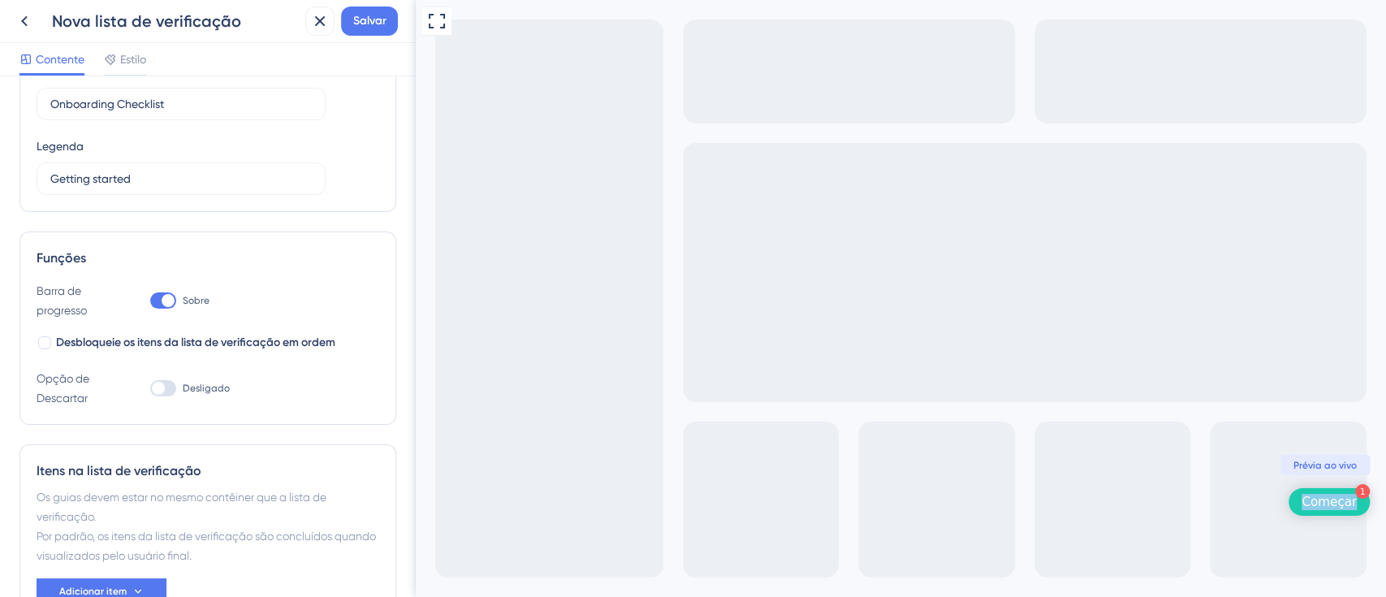
click at [1345, 501] on font "Começar" at bounding box center [1329, 501] width 55 height 15
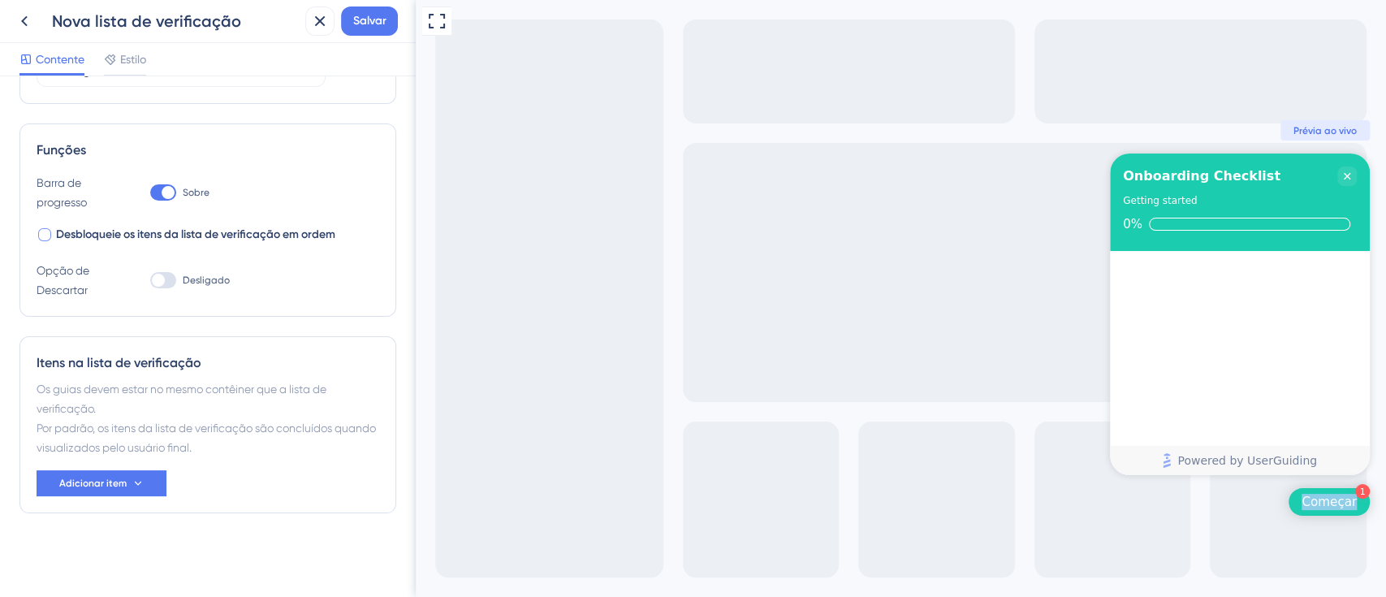
scroll to position [0, 0]
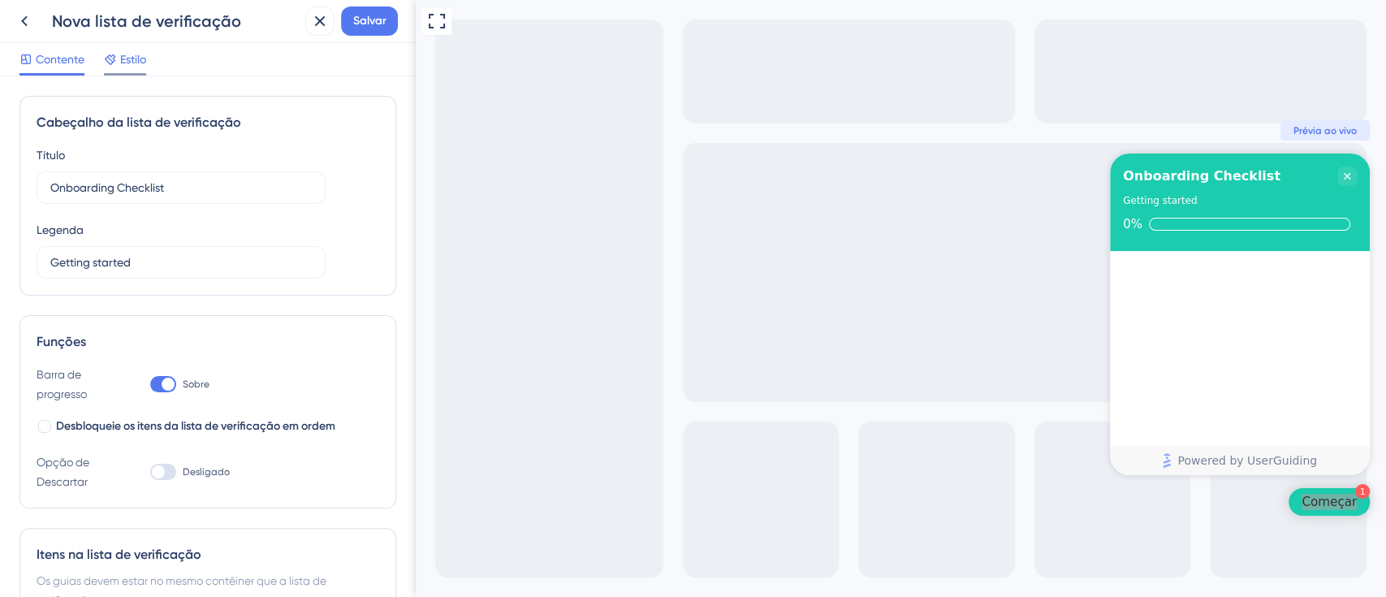
click at [142, 71] on div "Estilo" at bounding box center [125, 63] width 42 height 26
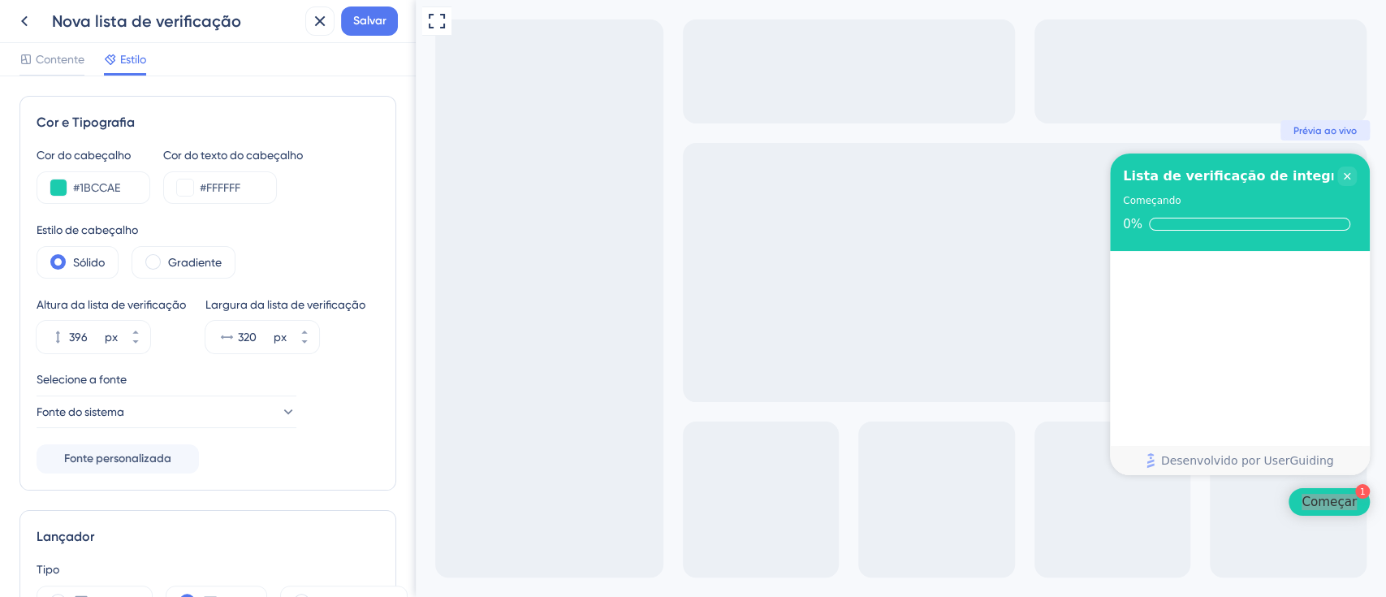
click at [89, 67] on div "Contente Estilo" at bounding box center [82, 63] width 127 height 26
click at [68, 63] on font "Contente" at bounding box center [60, 59] width 49 height 13
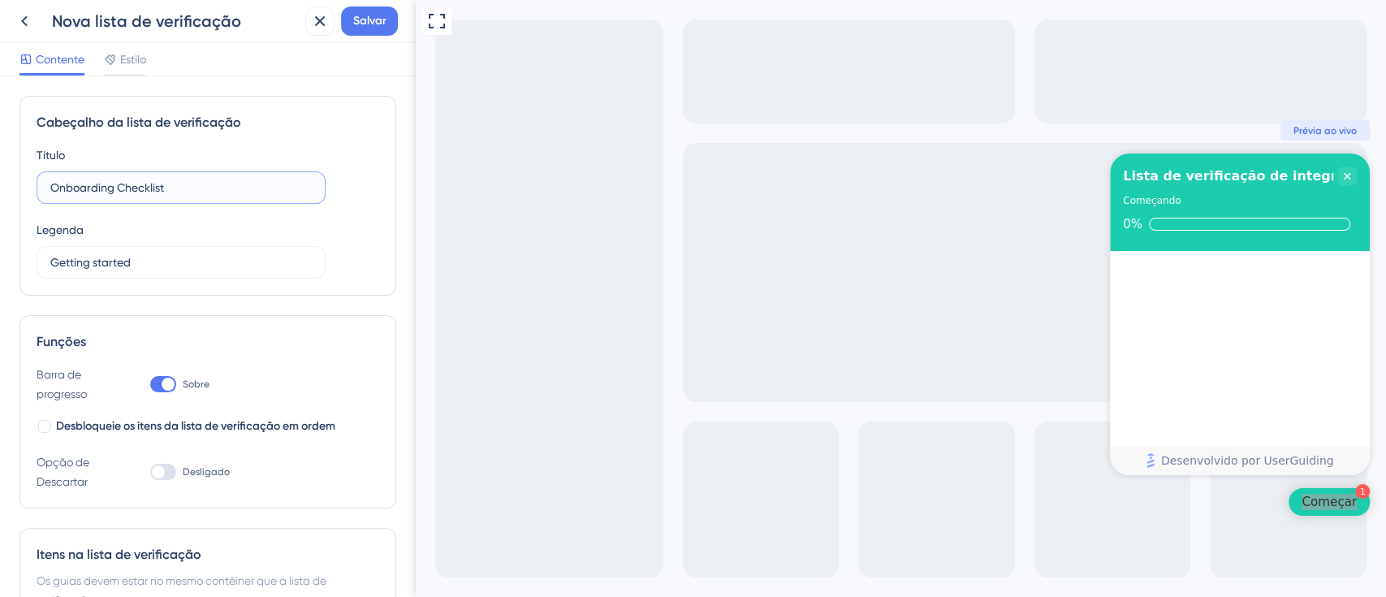
click at [140, 194] on input "Onboarding Checklist" at bounding box center [180, 188] width 261 height 18
click at [147, 266] on input "Getting started" at bounding box center [180, 262] width 261 height 18
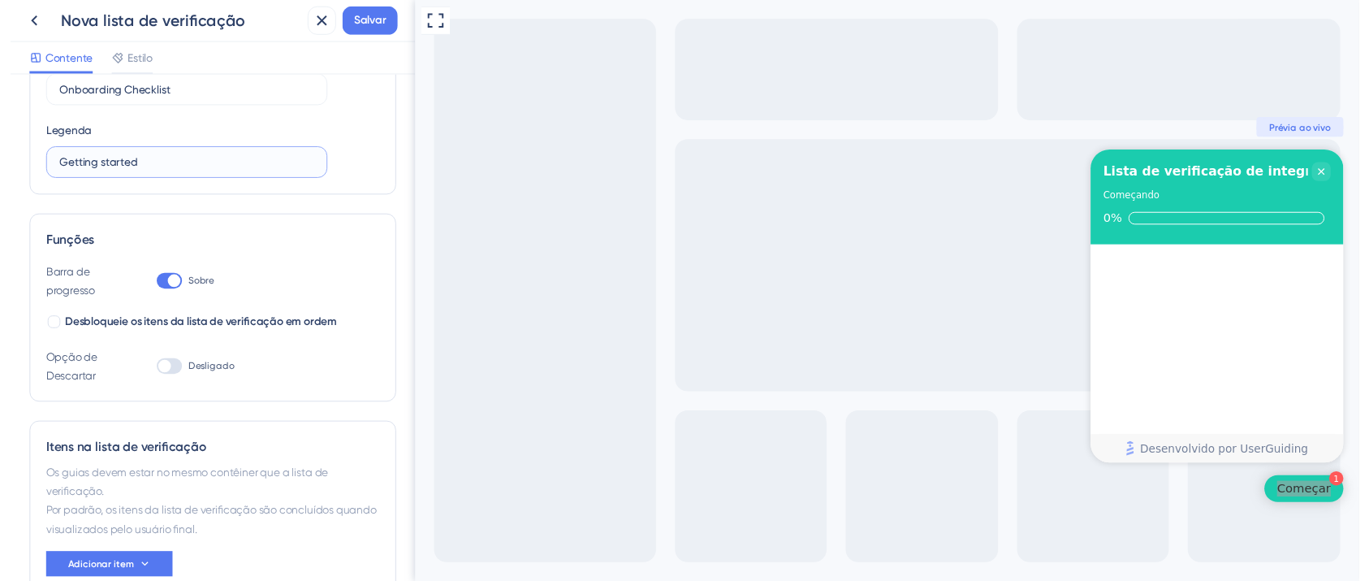
scroll to position [192, 0]
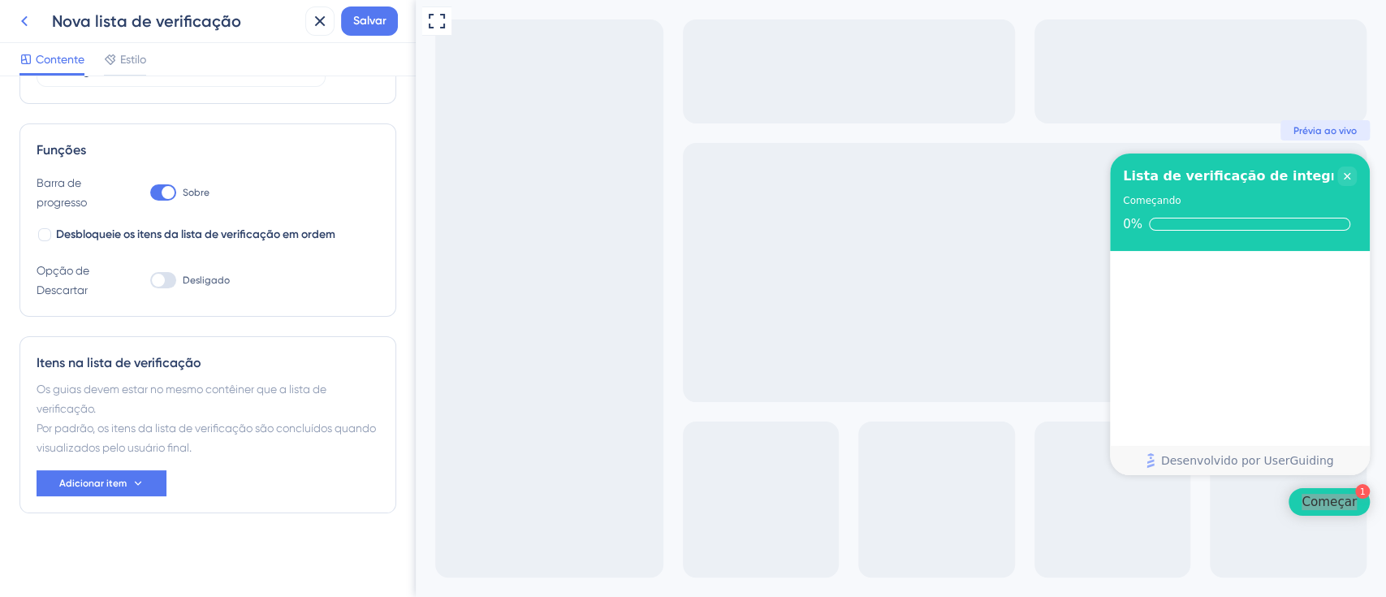
click at [30, 24] on icon at bounding box center [24, 20] width 19 height 19
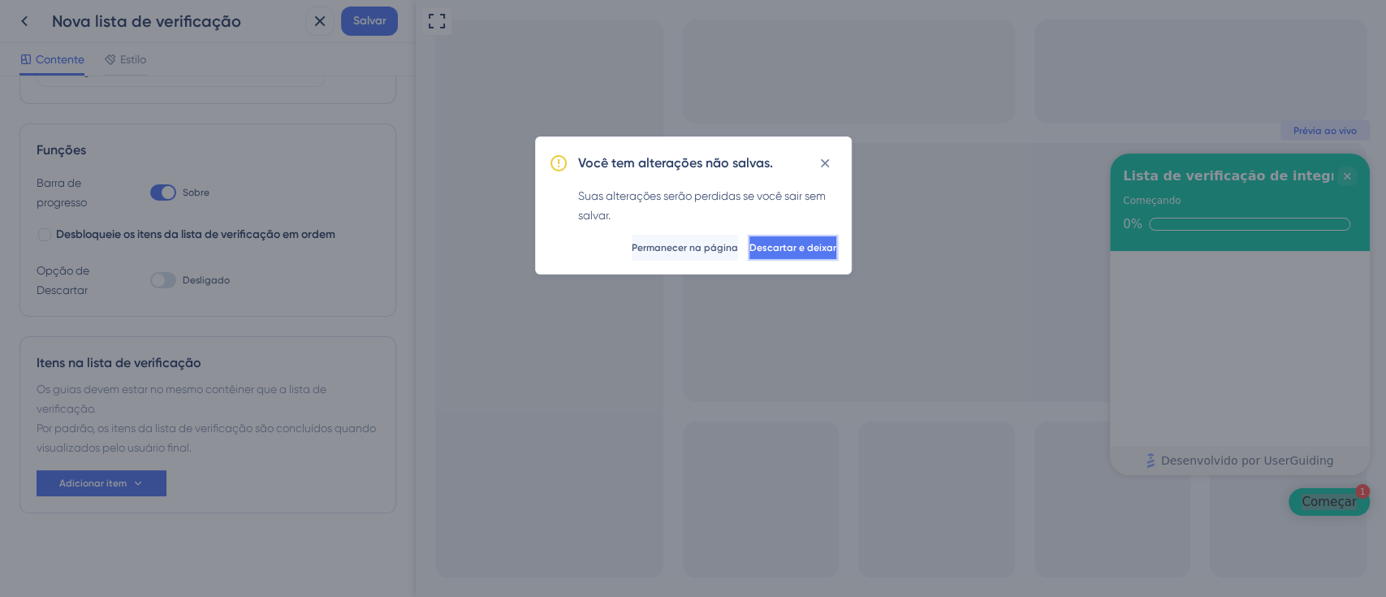
click at [748, 245] on button "Descartar e deixar" at bounding box center [793, 248] width 90 height 26
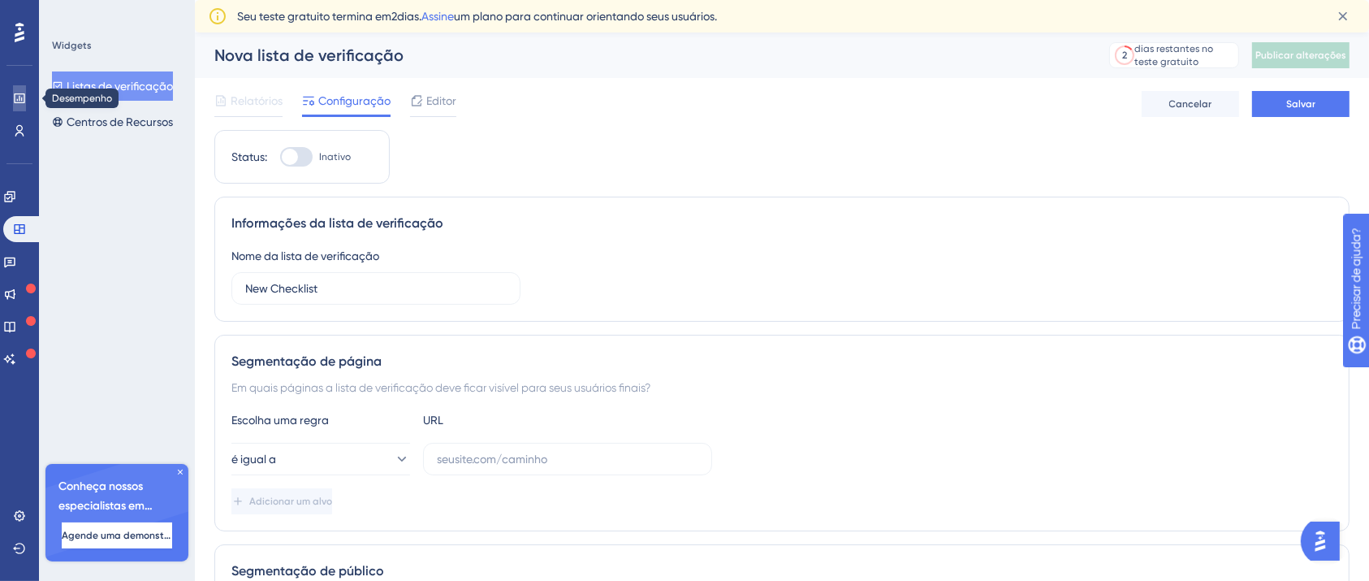
click at [13, 95] on link at bounding box center [19, 98] width 13 height 26
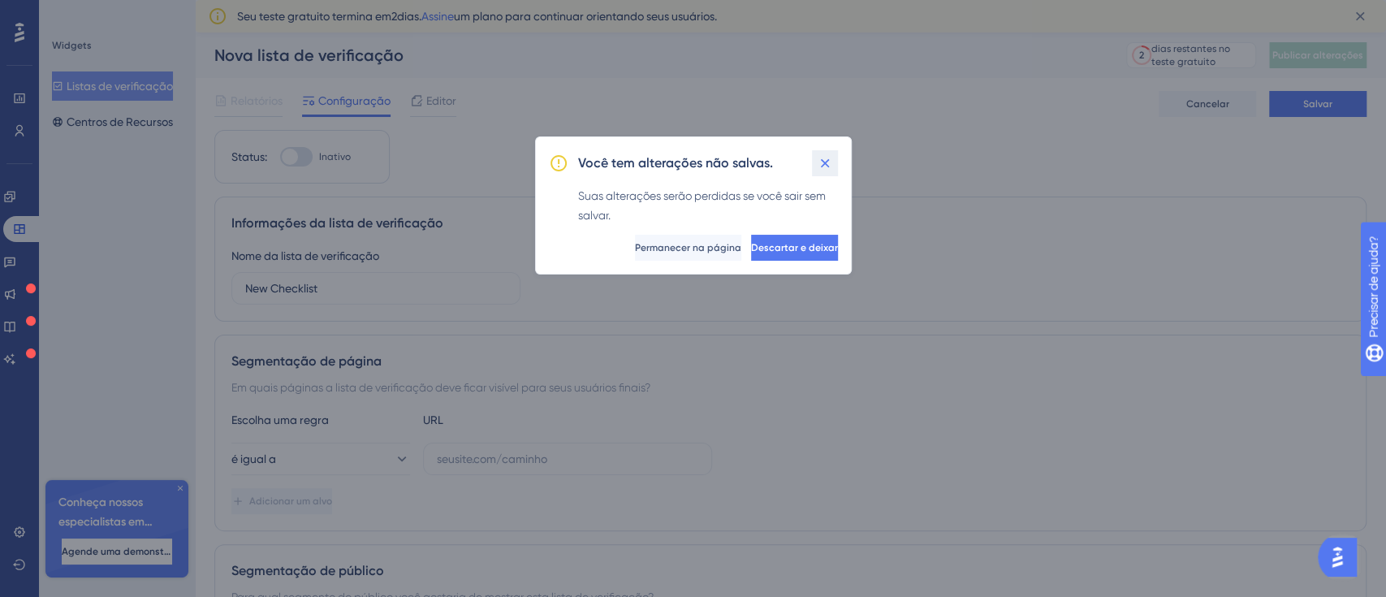
click at [827, 158] on icon at bounding box center [825, 163] width 16 height 16
